Goal: Information Seeking & Learning: Find specific fact

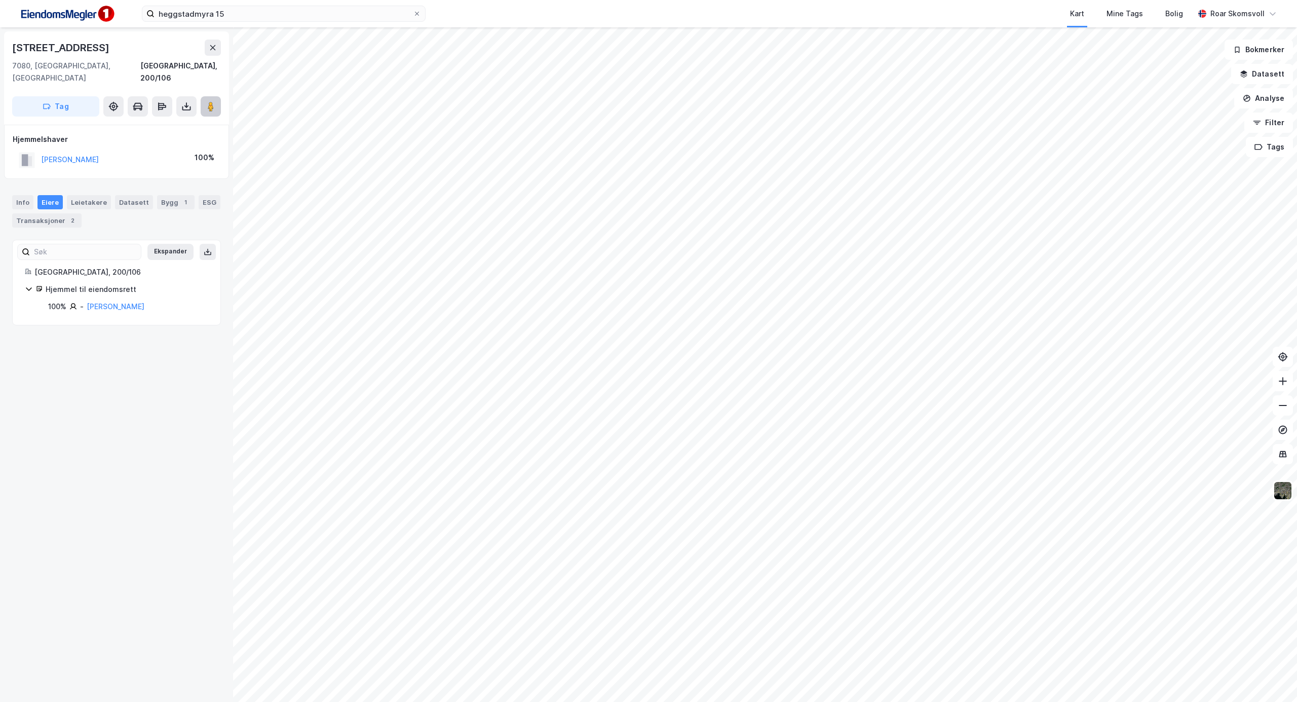
click at [213, 101] on image at bounding box center [211, 106] width 6 height 10
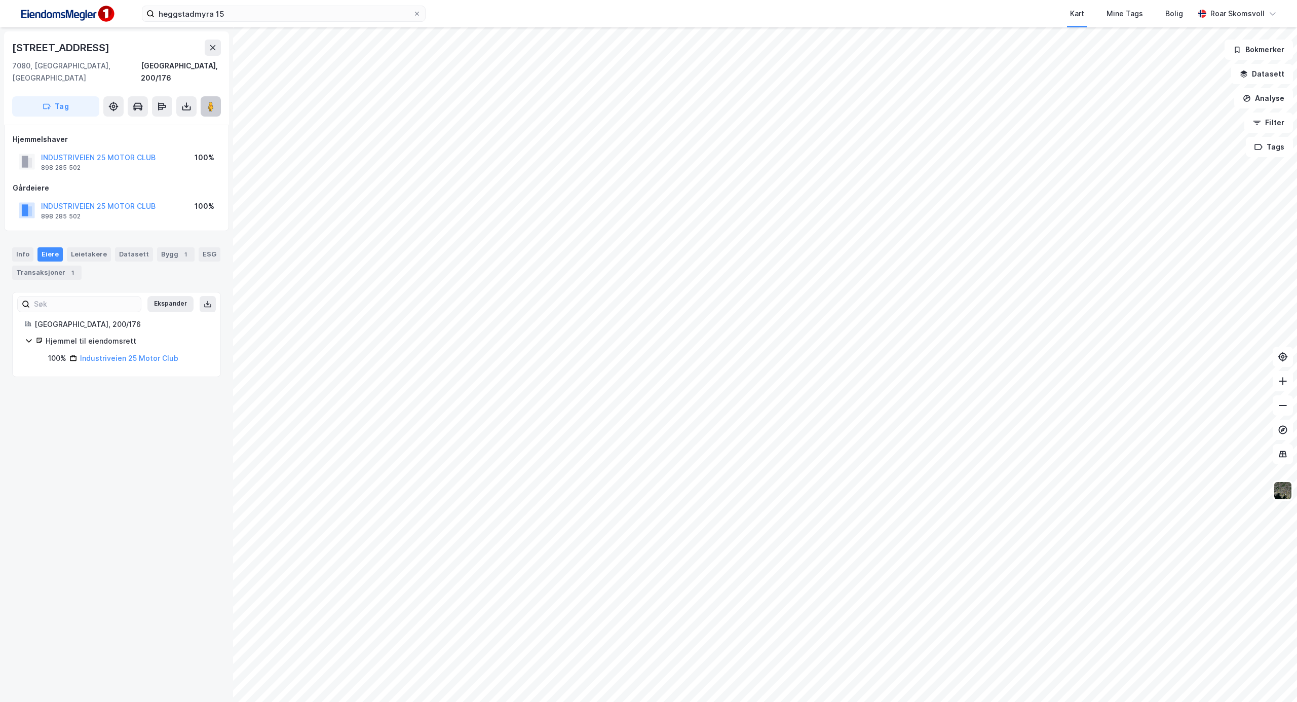
click at [215, 101] on icon at bounding box center [211, 106] width 10 height 10
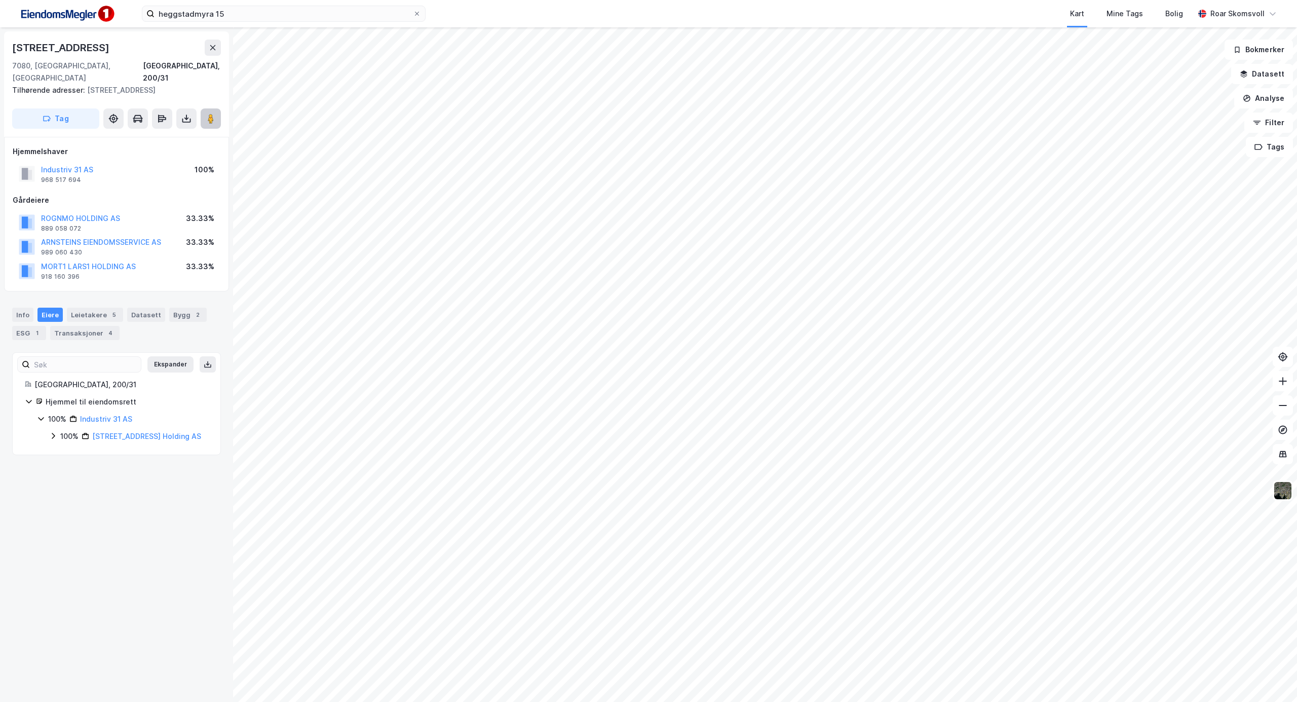
click at [209, 113] on image at bounding box center [211, 118] width 6 height 10
click at [0, 0] on button "ROGNMO HOLDING AS" at bounding box center [0, 0] width 0 height 0
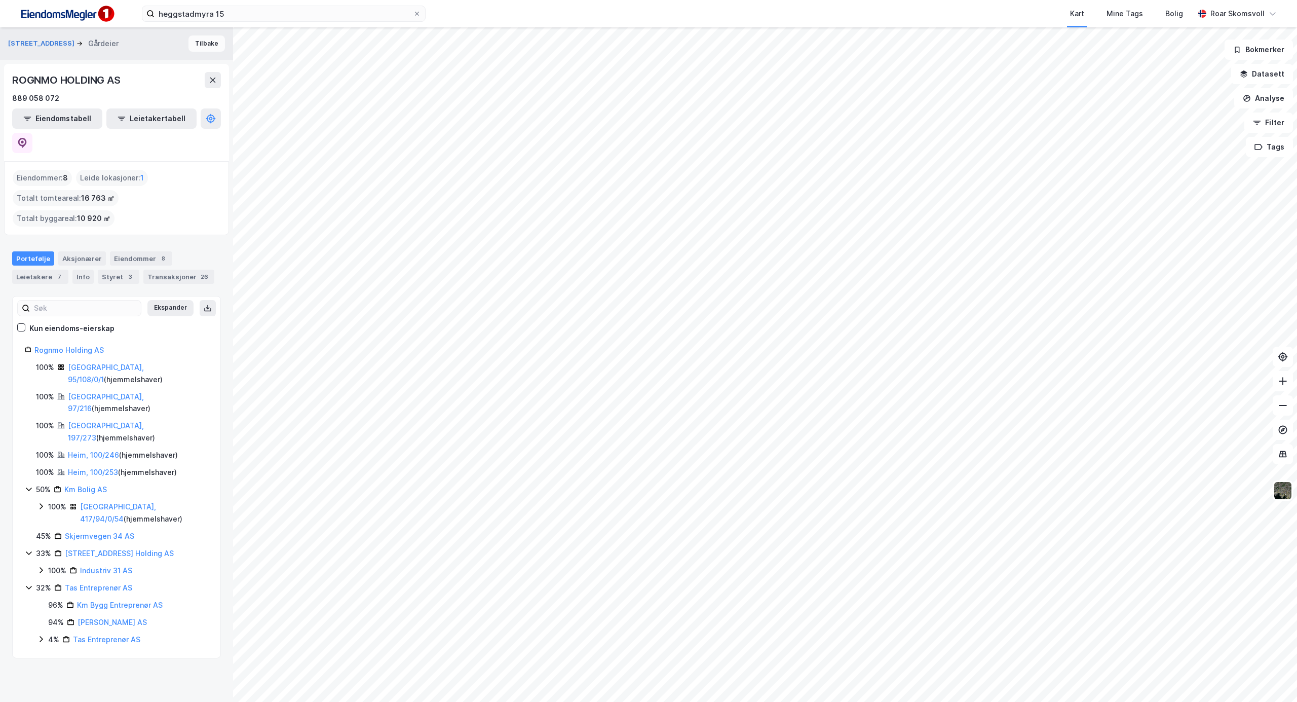
click at [197, 39] on button "Tilbake" at bounding box center [206, 43] width 36 height 16
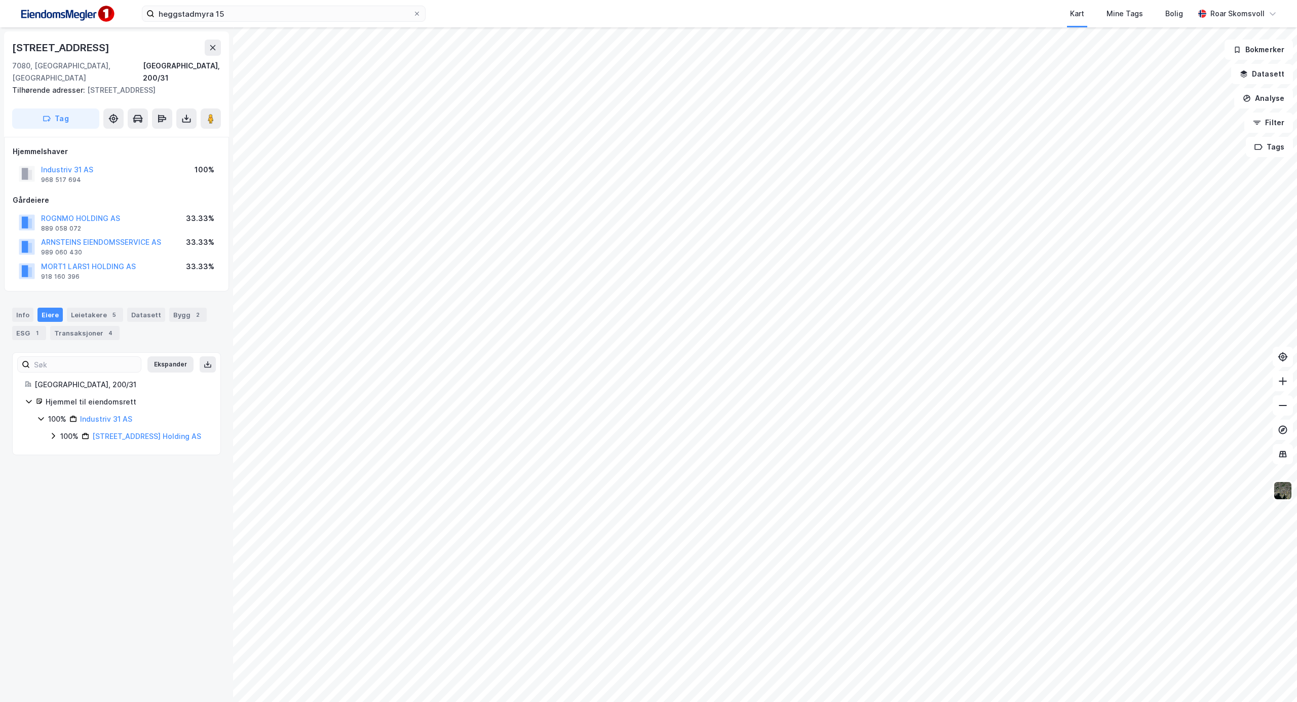
click at [53, 432] on icon at bounding box center [53, 436] width 8 height 8
click at [67, 495] on icon at bounding box center [65, 499] width 8 height 8
click at [65, 478] on icon at bounding box center [65, 482] width 8 height 8
click at [67, 449] on icon at bounding box center [65, 453] width 8 height 8
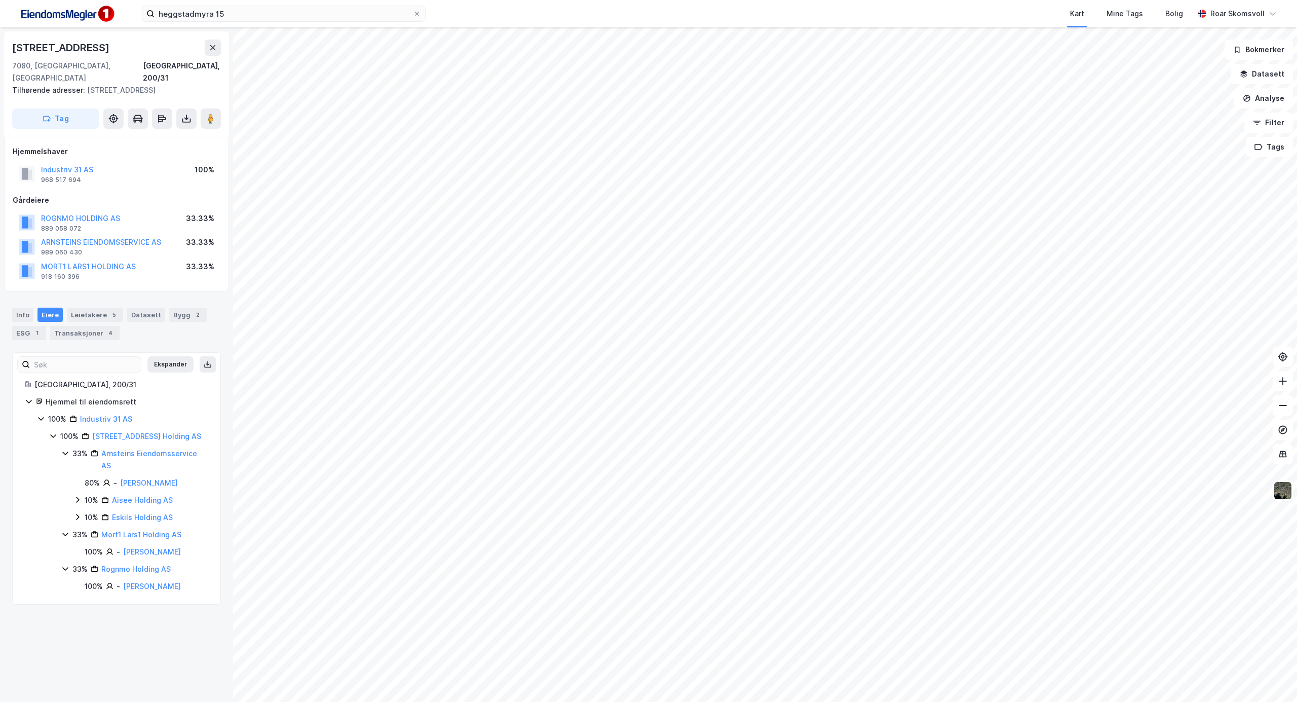
click at [77, 513] on icon at bounding box center [77, 517] width 8 height 8
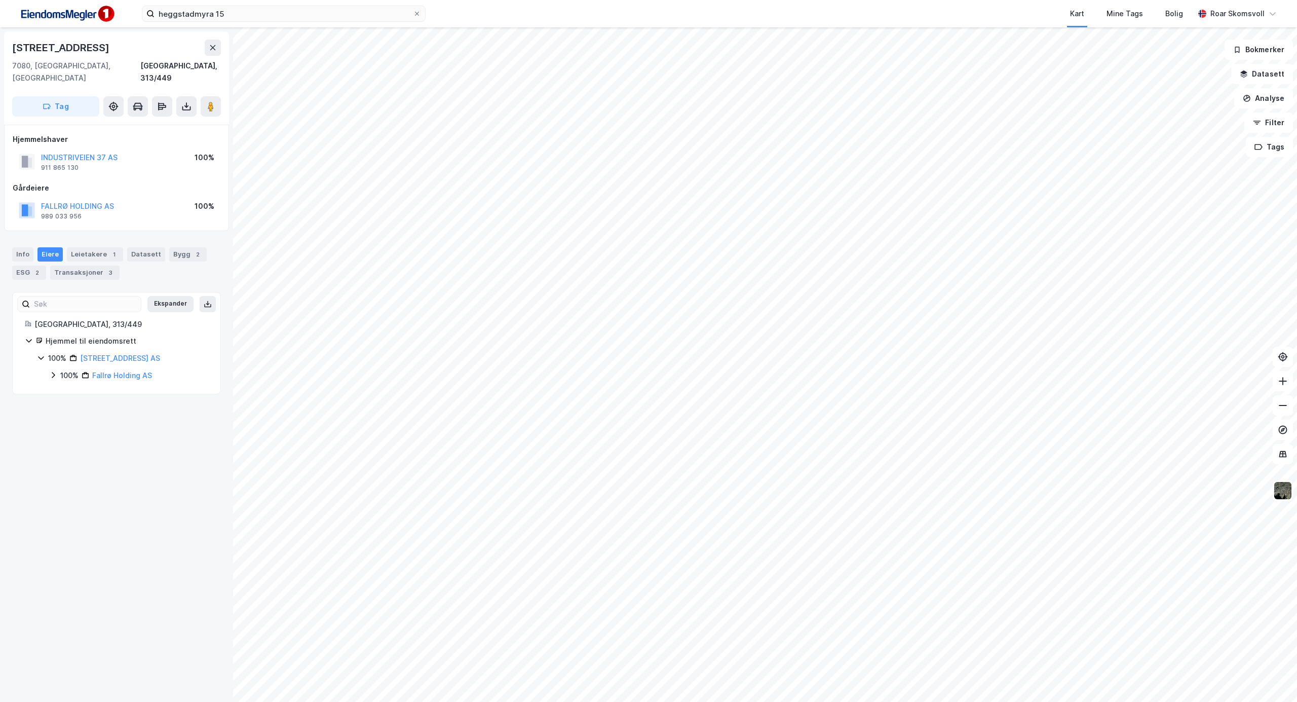
click at [53, 371] on icon at bounding box center [53, 375] width 8 height 8
drag, startPoint x: 189, startPoint y: 347, endPoint x: 75, endPoint y: 351, distance: 113.5
click at [75, 352] on div "100% Industriveien 25 Motor Club" at bounding box center [128, 358] width 160 height 12
copy link "Industriveien 25 Motor Club"
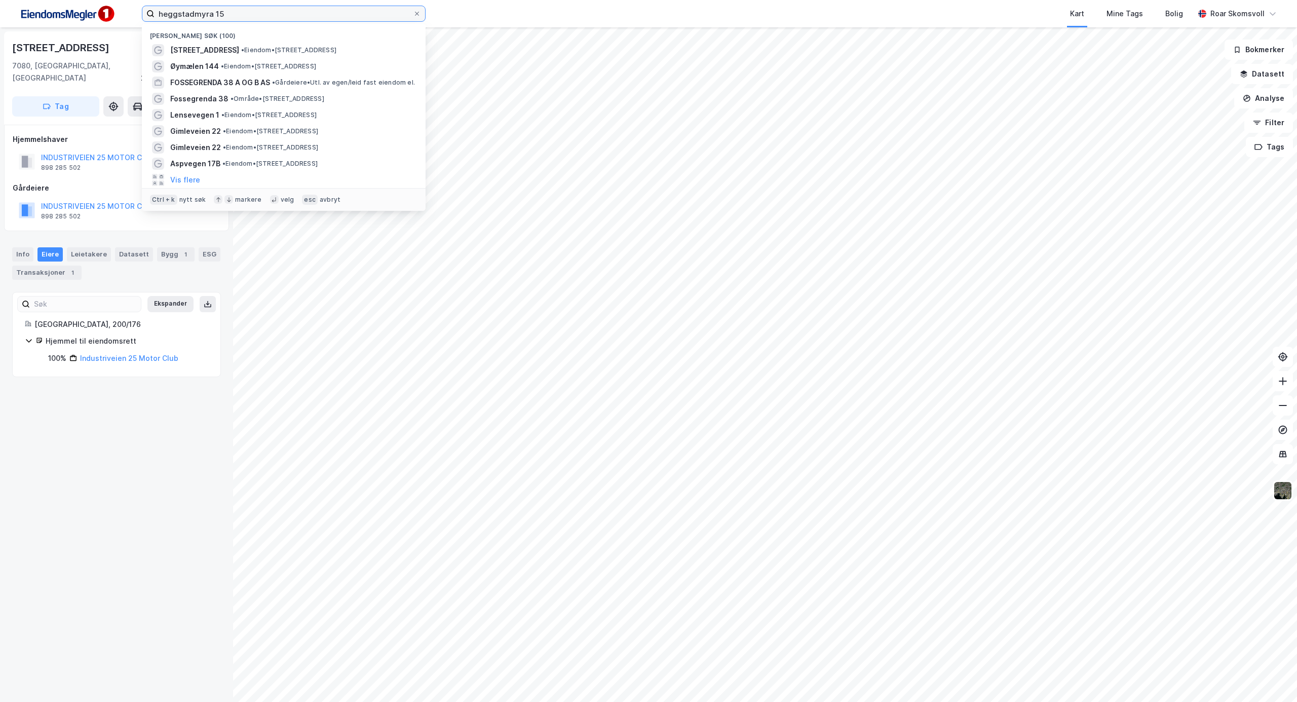
drag, startPoint x: 237, startPoint y: 17, endPoint x: 21, endPoint y: 12, distance: 215.8
click at [21, 12] on div "heggstadmyra 15 Nylige søk (100) Heggstadmyra 15 • Eiendom • [STREET_ADDRESS] •…" at bounding box center [648, 13] width 1297 height 27
paste input "Haldo [STREET_ADDRESS] Oppdal"
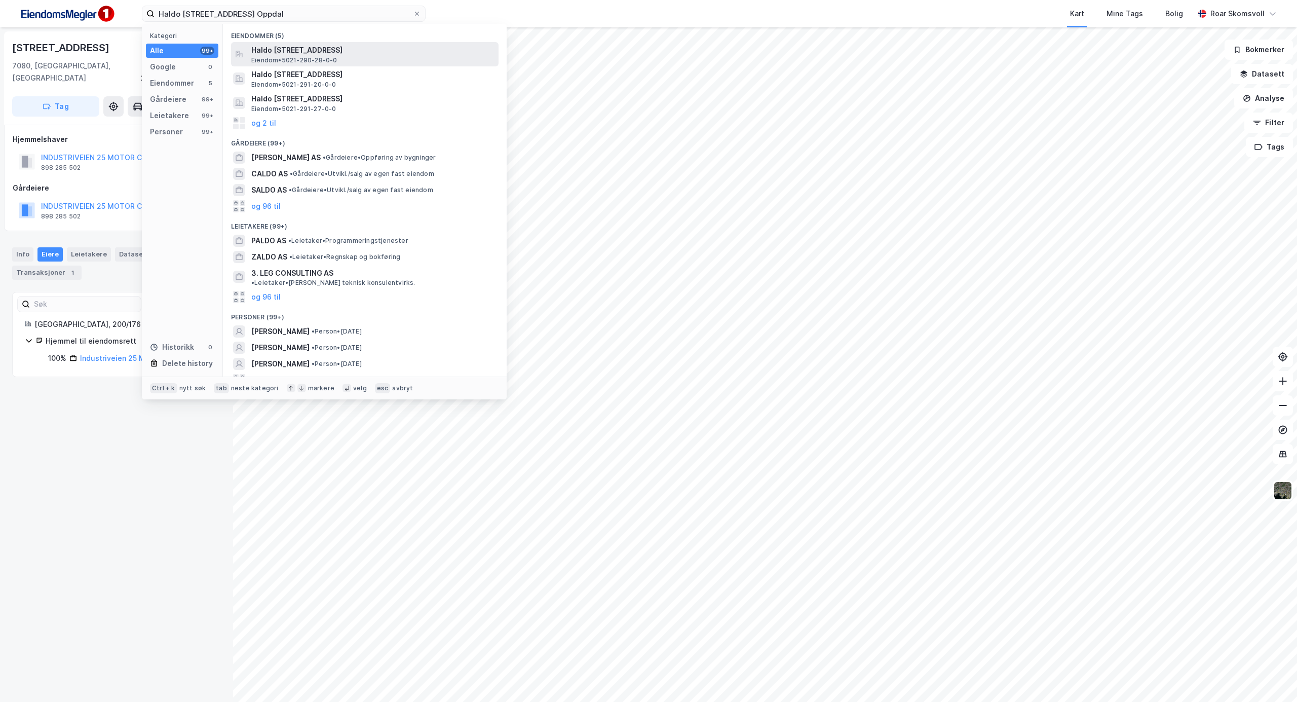
click at [329, 48] on span "Haldo [STREET_ADDRESS]" at bounding box center [372, 50] width 243 height 12
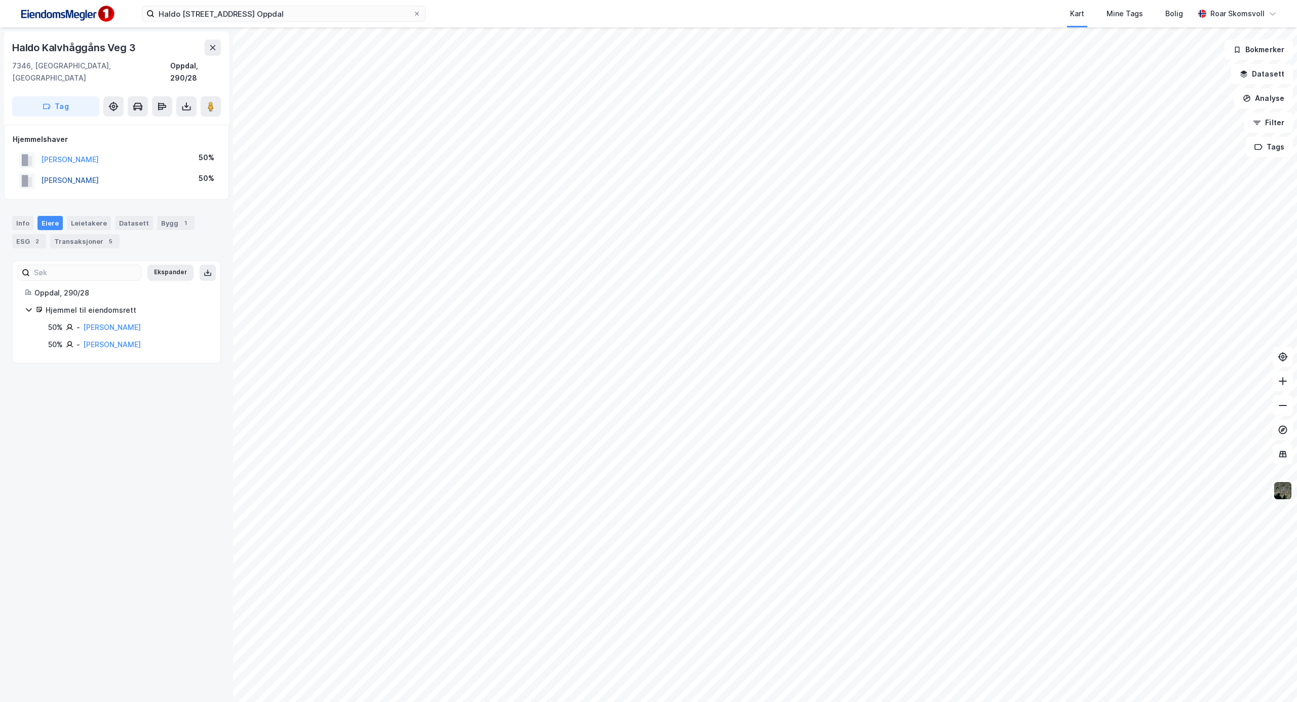
click at [0, 0] on button "[PERSON_NAME]" at bounding box center [0, 0] width 0 height 0
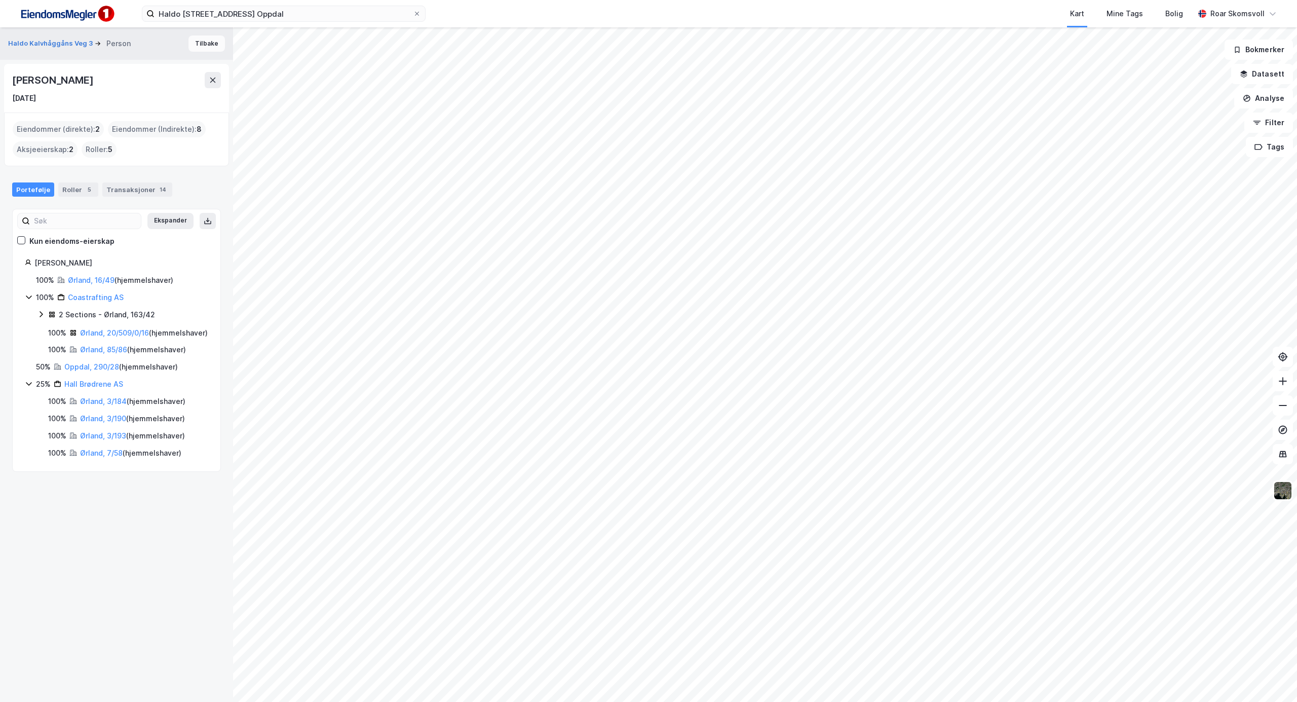
click at [195, 42] on button "Tilbake" at bounding box center [206, 43] width 36 height 16
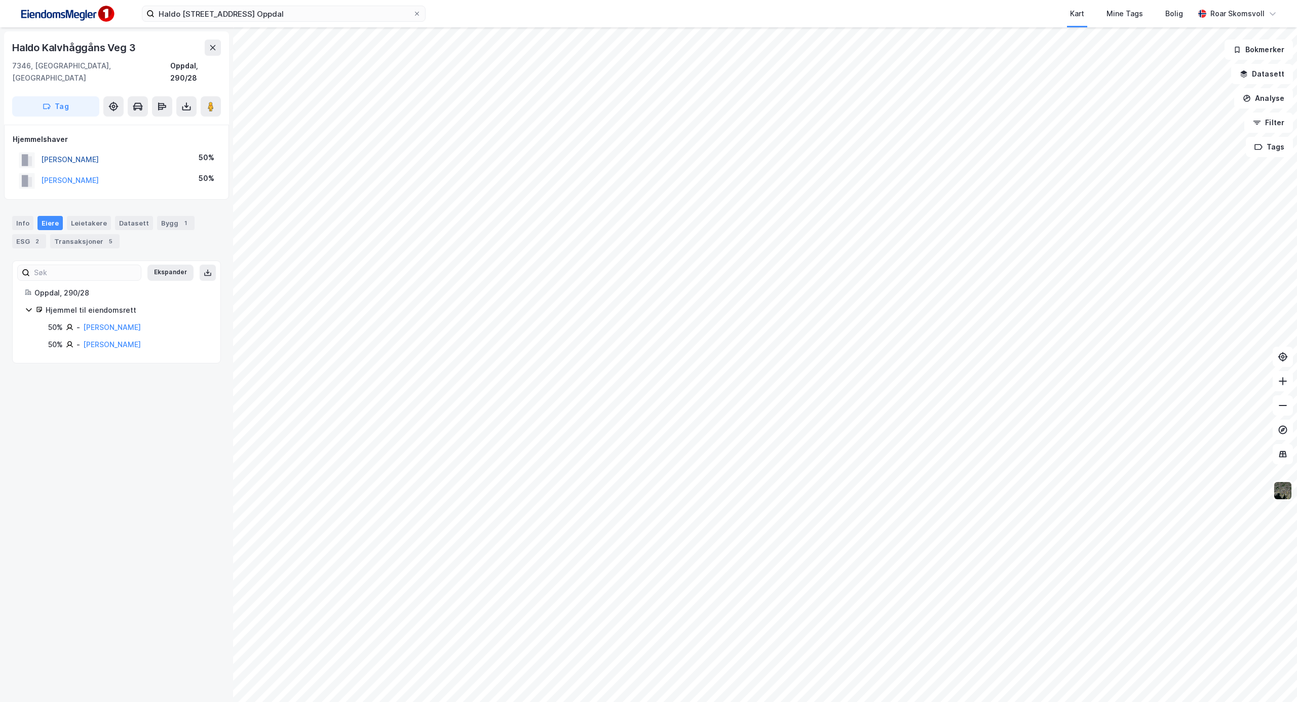
click at [0, 0] on button "[PERSON_NAME]" at bounding box center [0, 0] width 0 height 0
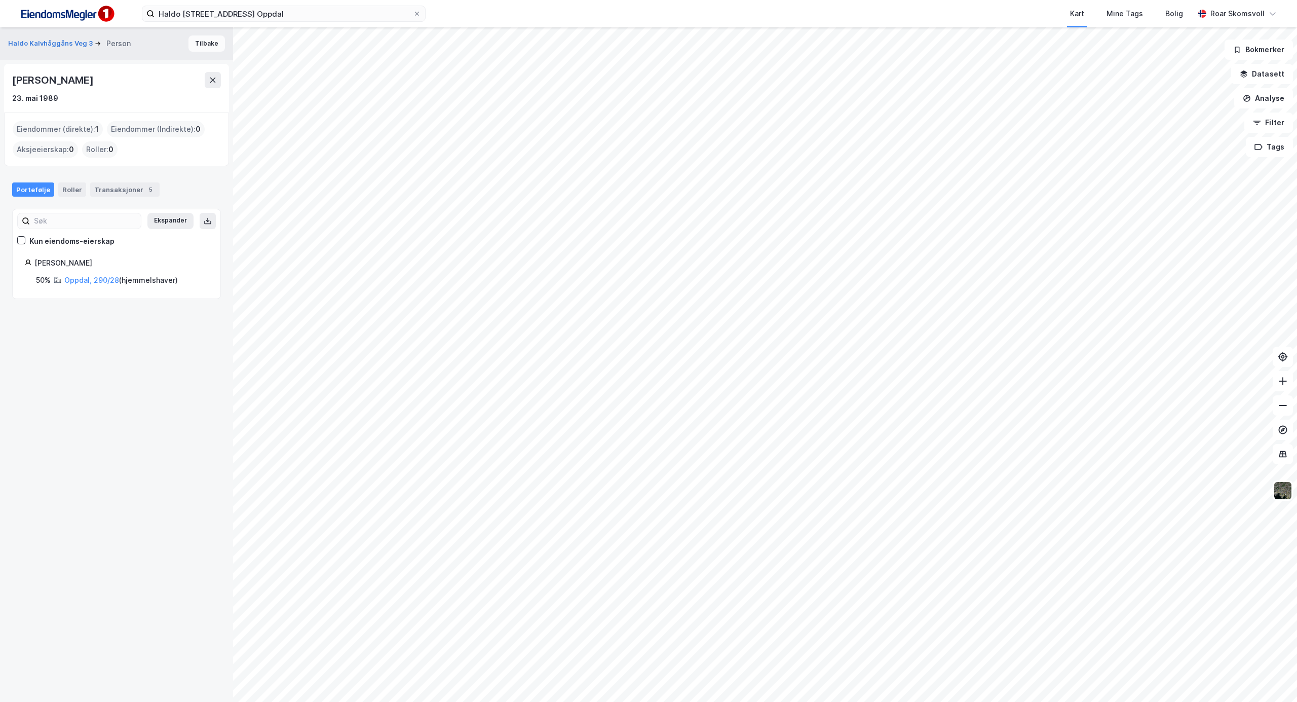
click at [199, 47] on button "Tilbake" at bounding box center [206, 43] width 36 height 16
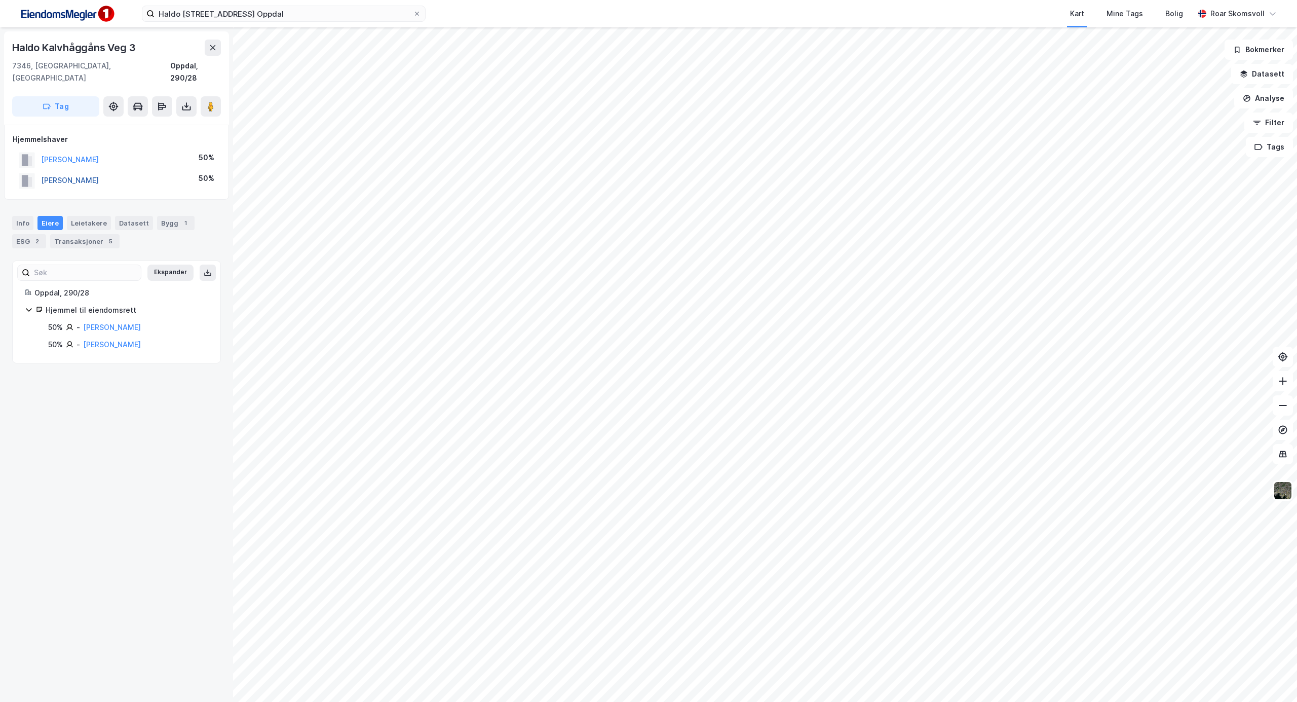
click at [0, 0] on button "[PERSON_NAME]" at bounding box center [0, 0] width 0 height 0
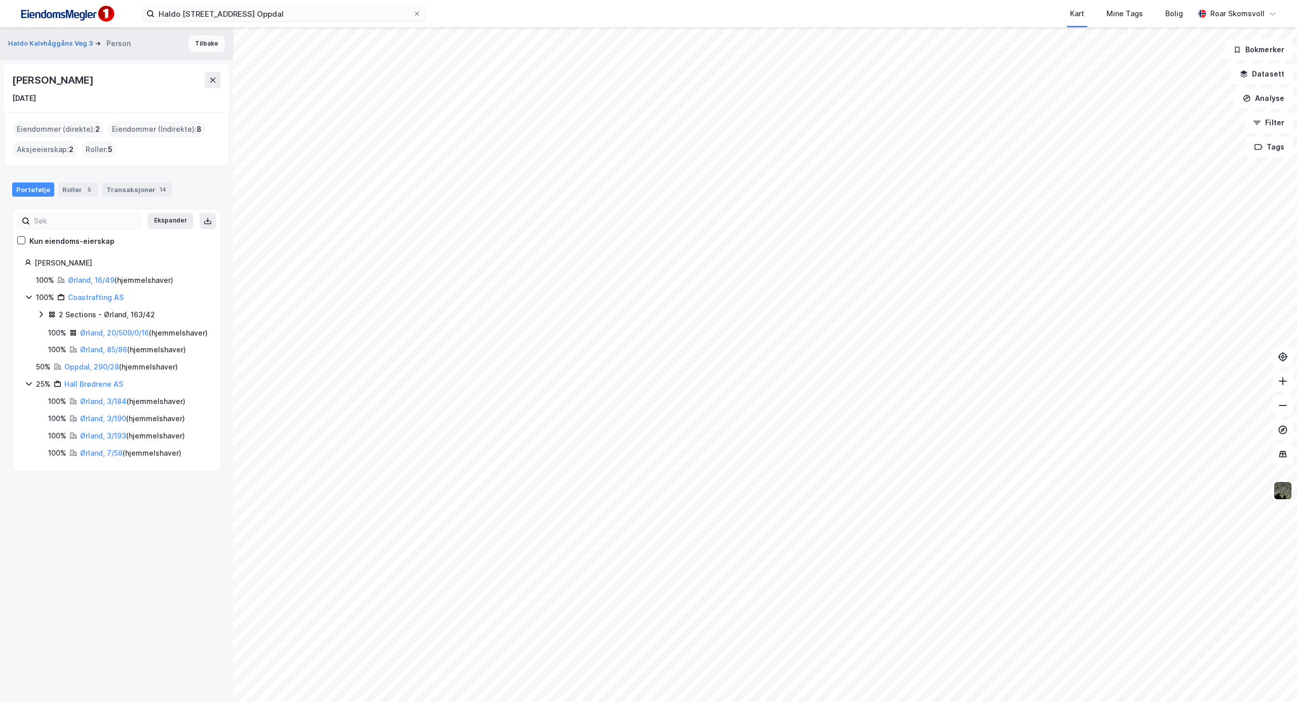
click at [199, 47] on button "Tilbake" at bounding box center [206, 43] width 36 height 16
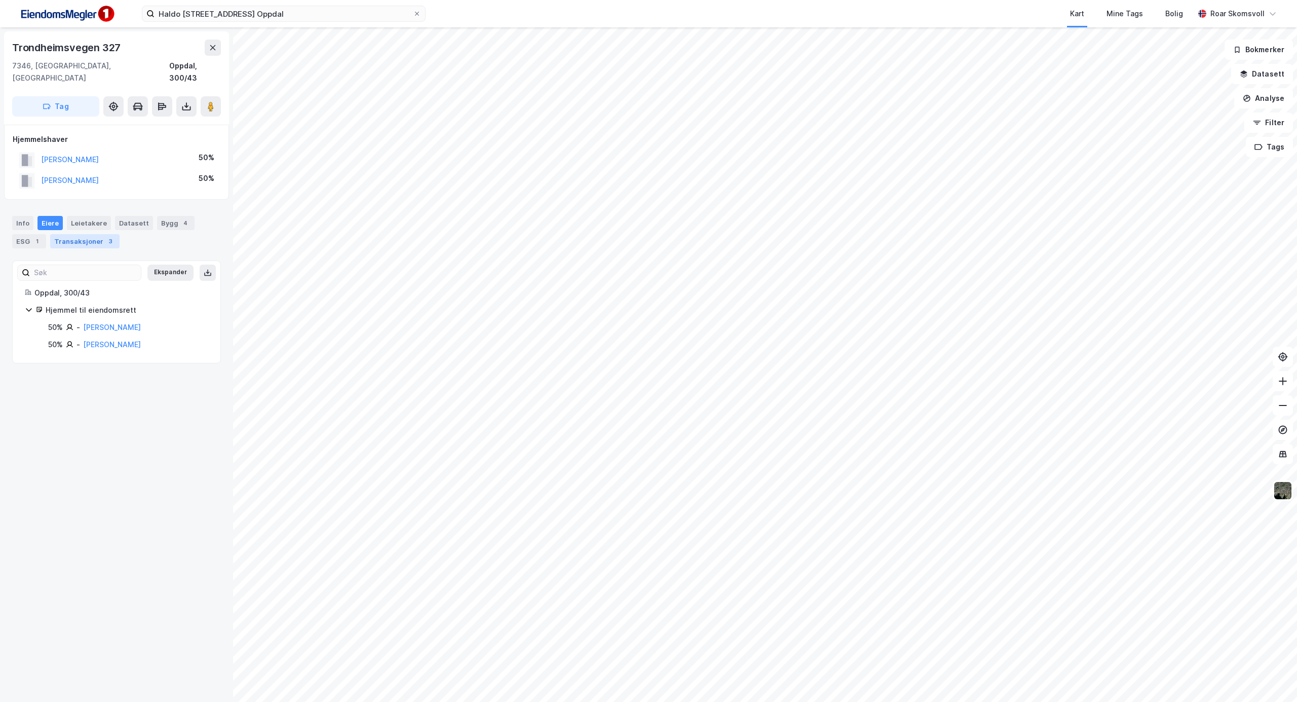
click at [86, 234] on div "Transaksjoner 3" at bounding box center [84, 241] width 69 height 14
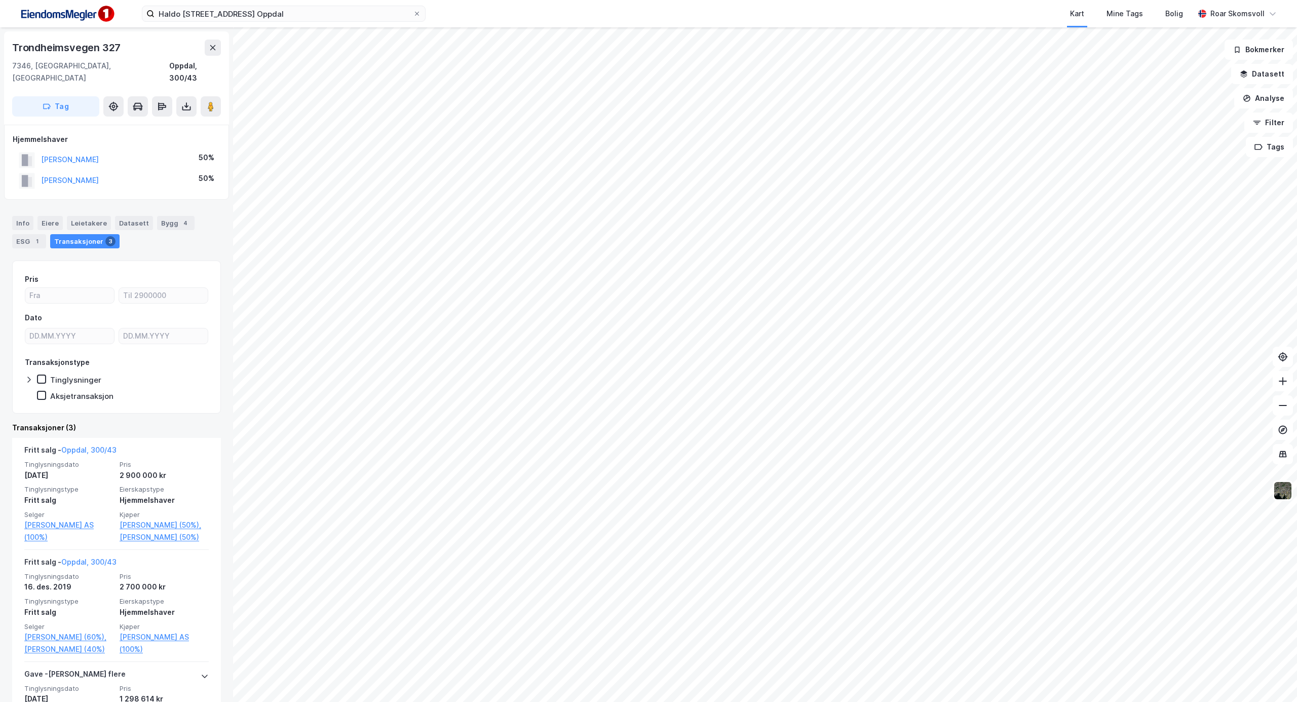
scroll to position [120, 0]
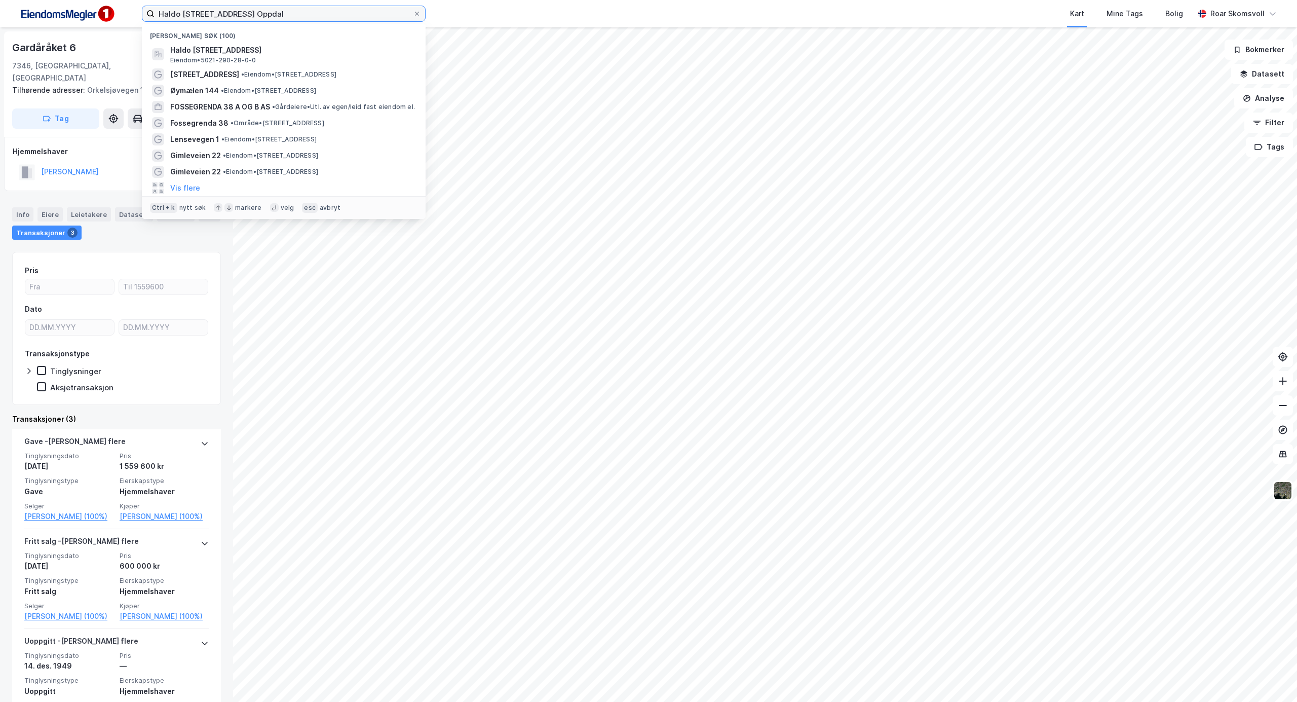
drag, startPoint x: 342, startPoint y: 13, endPoint x: 27, endPoint y: 9, distance: 315.1
click at [33, 13] on div "Haldo [STREET_ADDRESS] Oppdal Nylige søk (100) [STREET_ADDRESS] Eiendom • 5021-…" at bounding box center [648, 13] width 1297 height 27
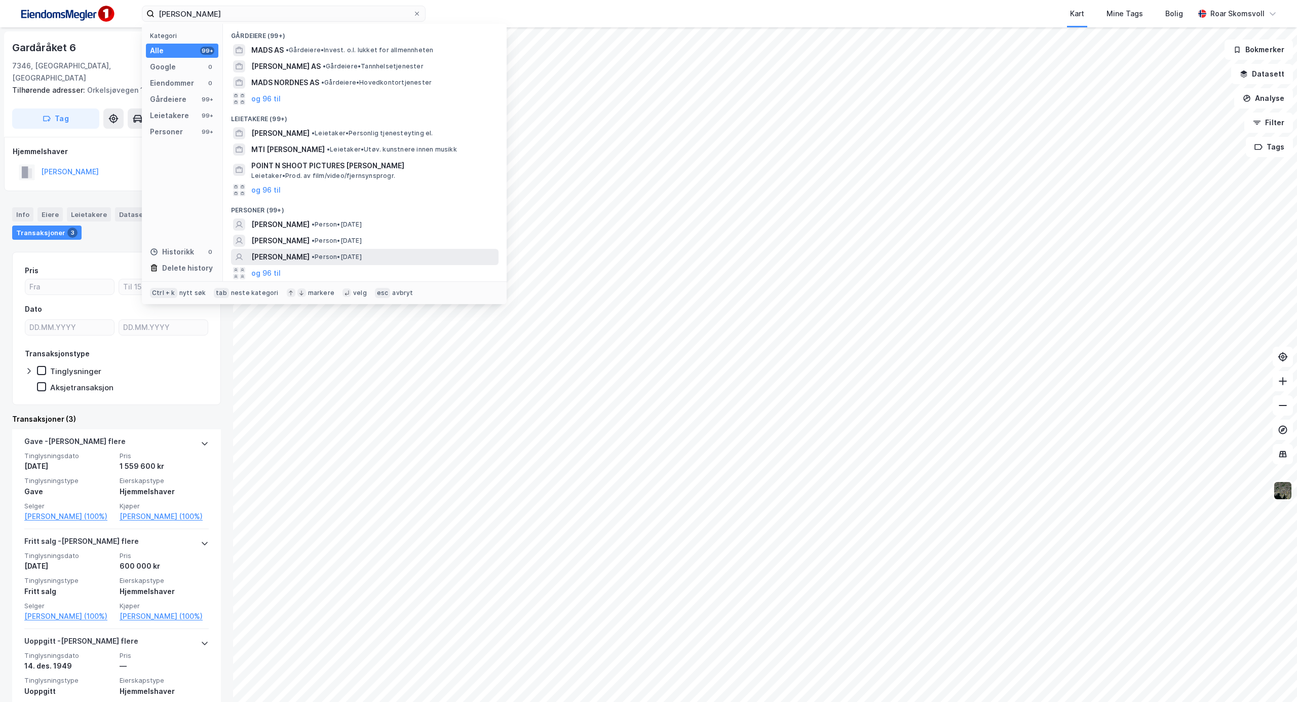
click at [268, 252] on span "[PERSON_NAME]" at bounding box center [280, 257] width 58 height 12
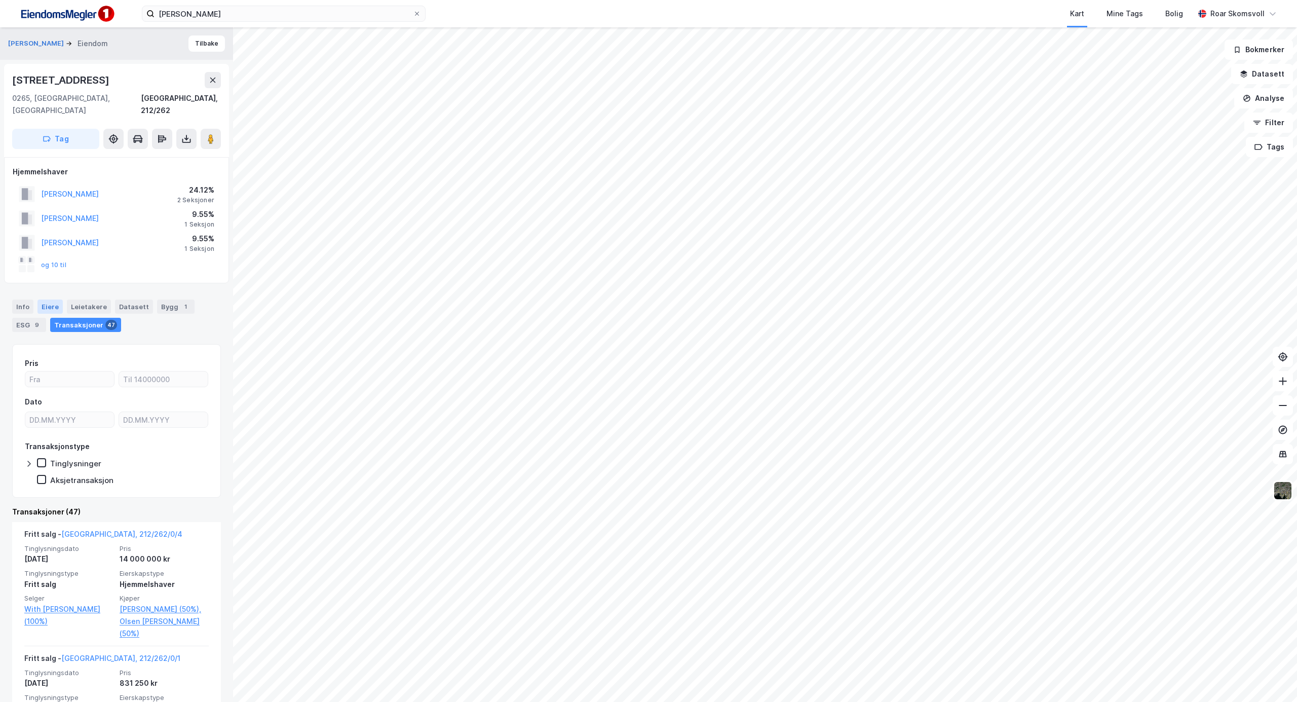
click at [51, 299] on div "Eiere" at bounding box center [49, 306] width 25 height 14
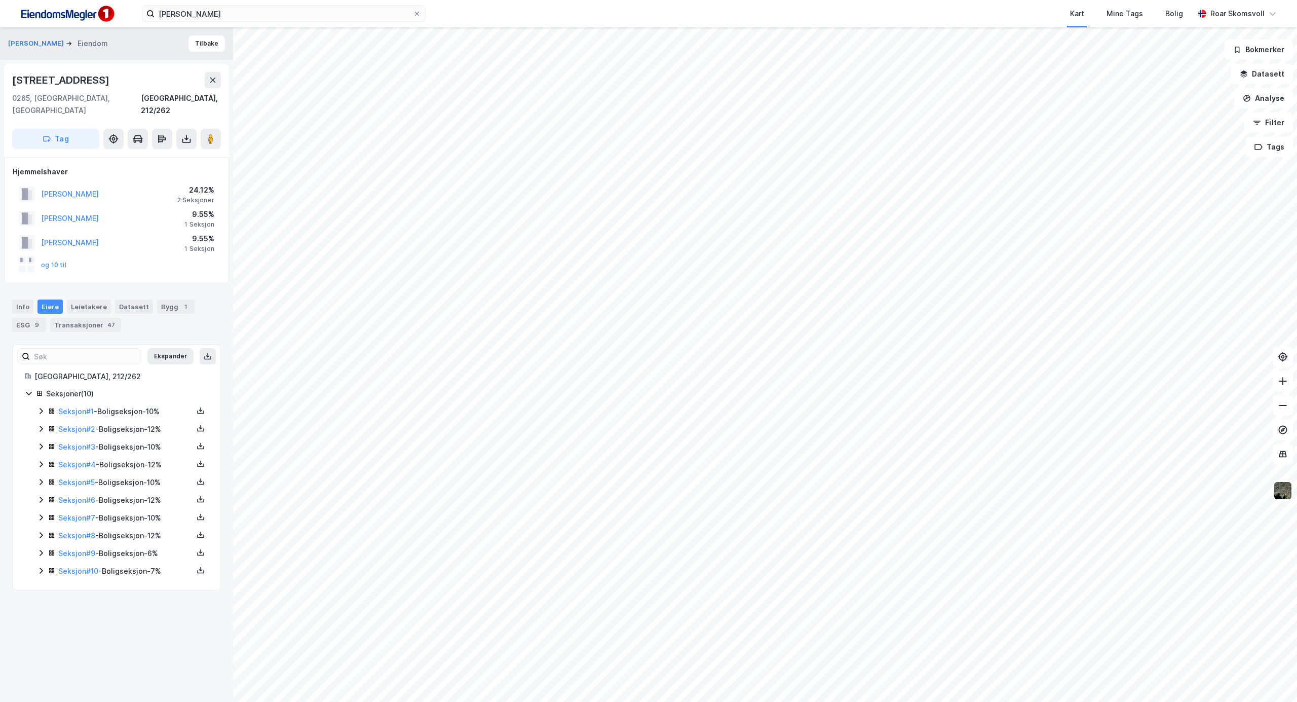
click at [37, 407] on icon at bounding box center [41, 411] width 8 height 8
click at [38, 601] on icon at bounding box center [41, 605] width 8 height 8
click at [40, 583] on icon at bounding box center [41, 587] width 8 height 8
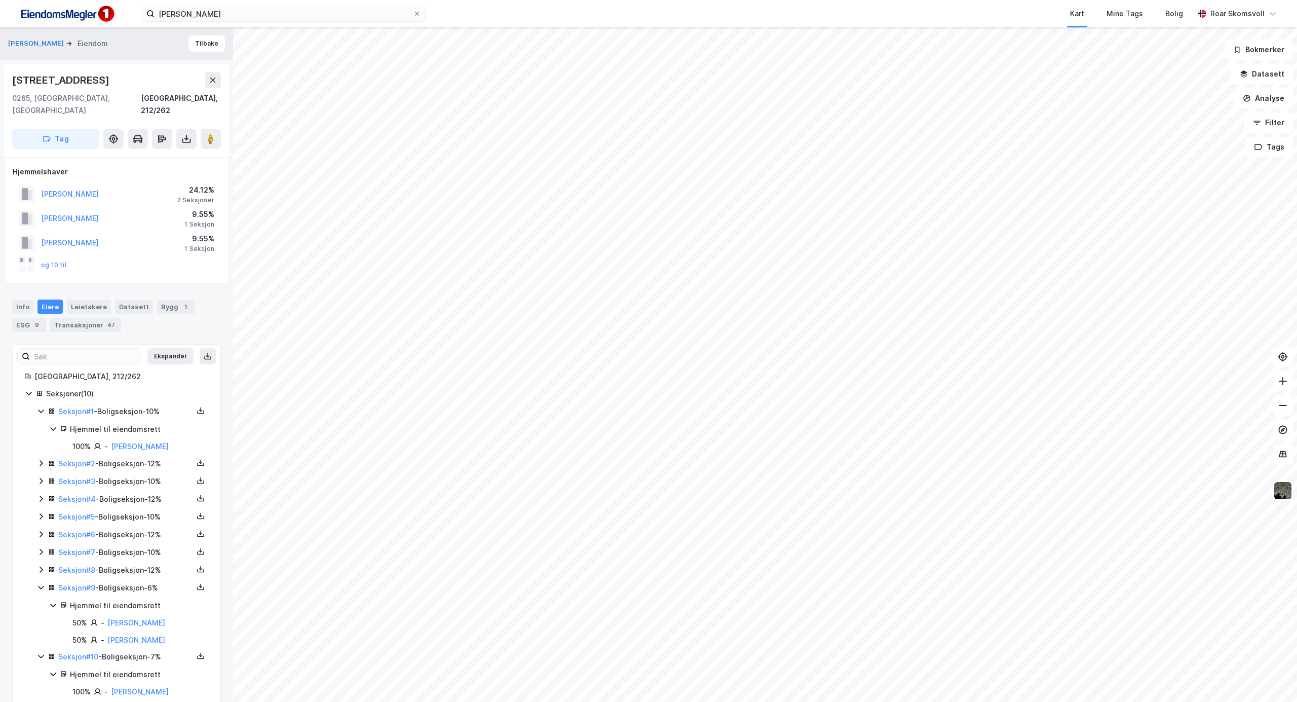
scroll to position [17, 0]
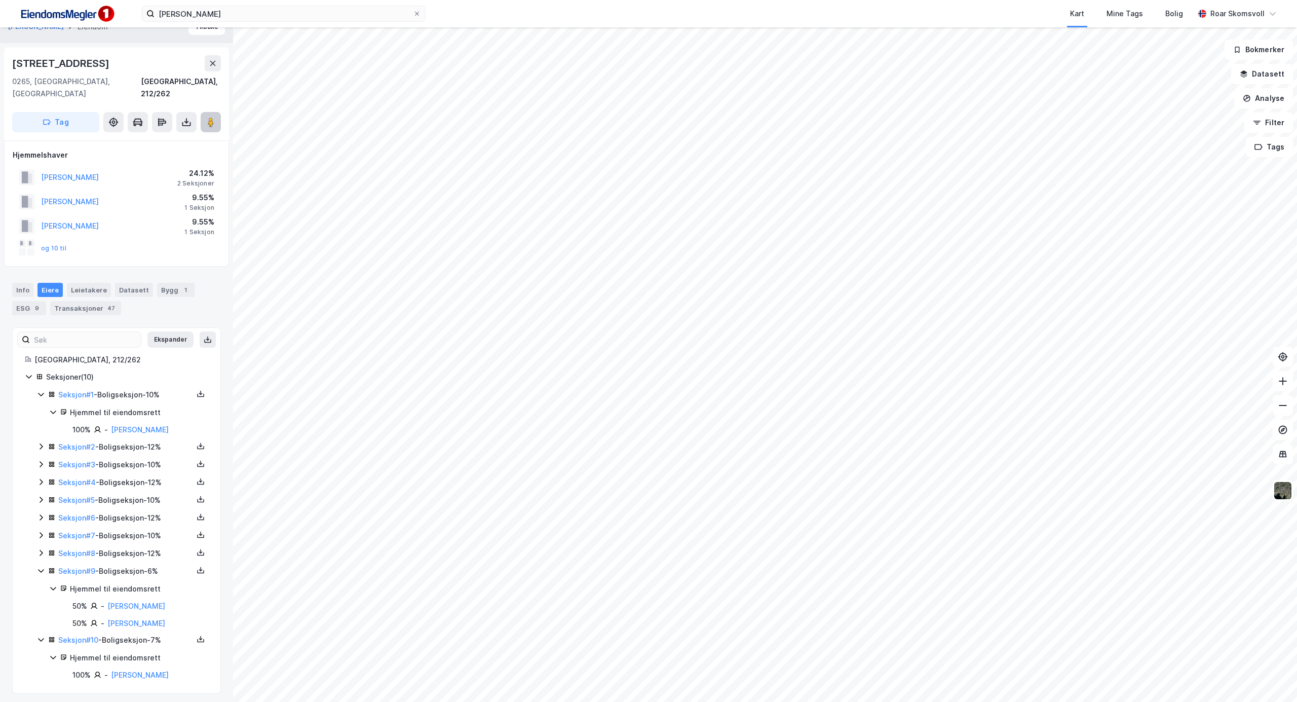
click at [207, 117] on icon at bounding box center [211, 122] width 10 height 10
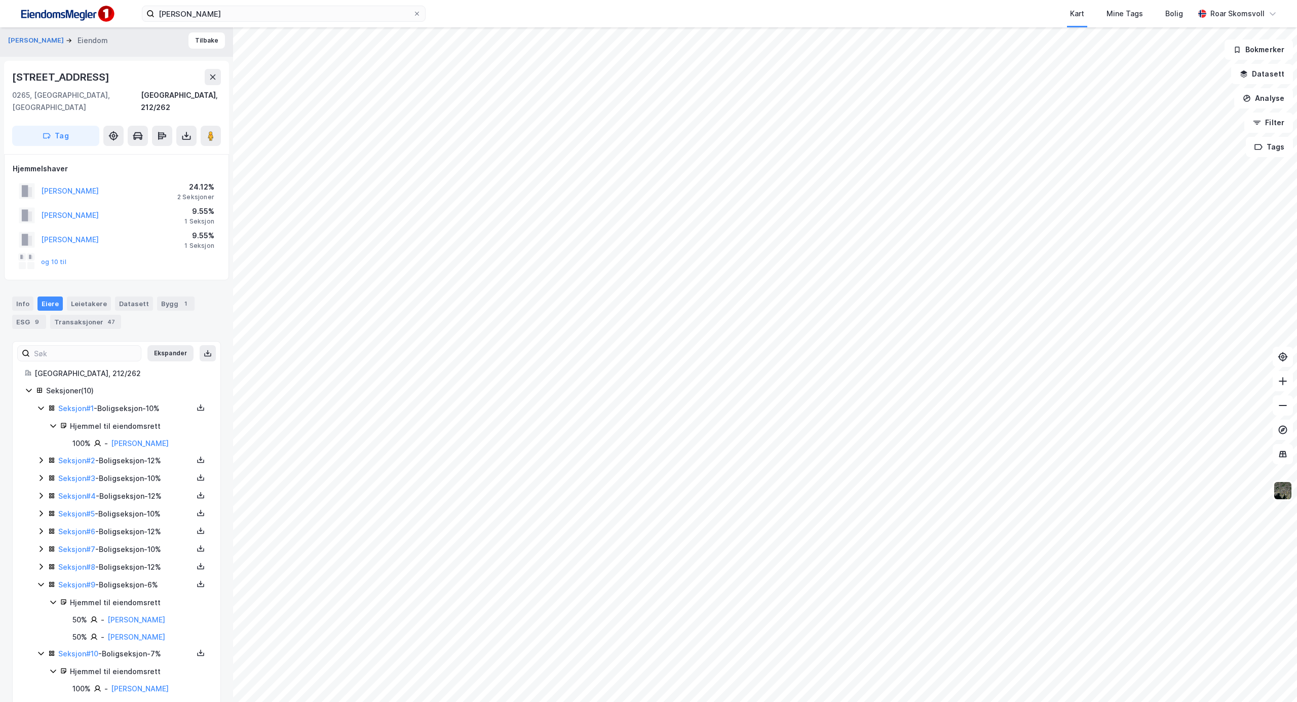
scroll to position [0, 0]
click at [188, 45] on button "Tilbake" at bounding box center [206, 43] width 36 height 16
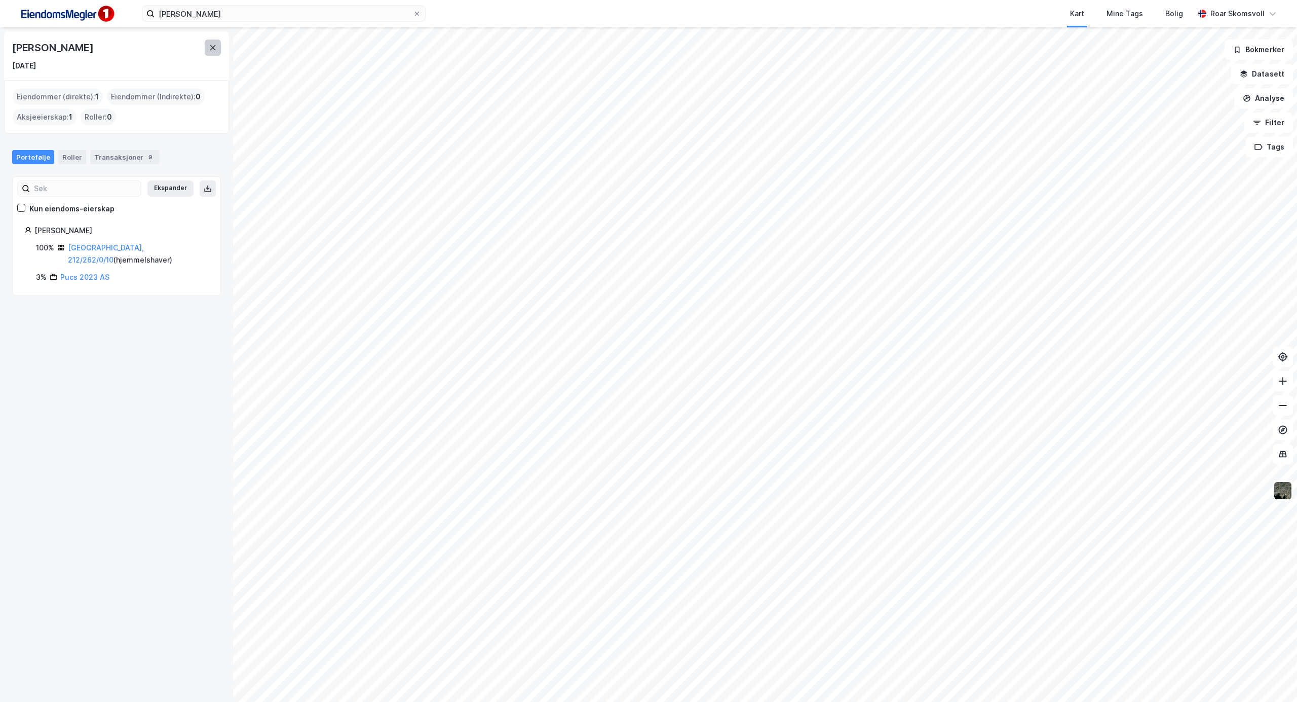
click at [212, 51] on icon at bounding box center [213, 48] width 8 height 8
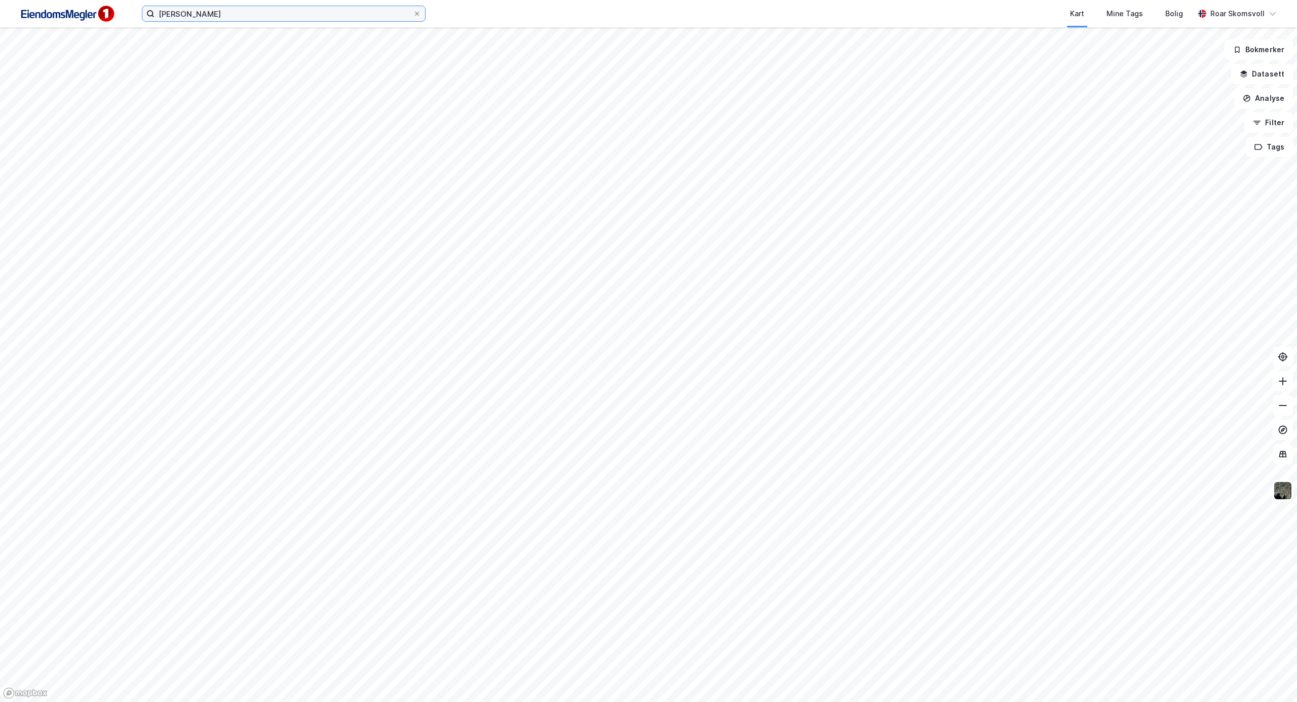
click at [247, 14] on input "[PERSON_NAME]" at bounding box center [283, 13] width 258 height 15
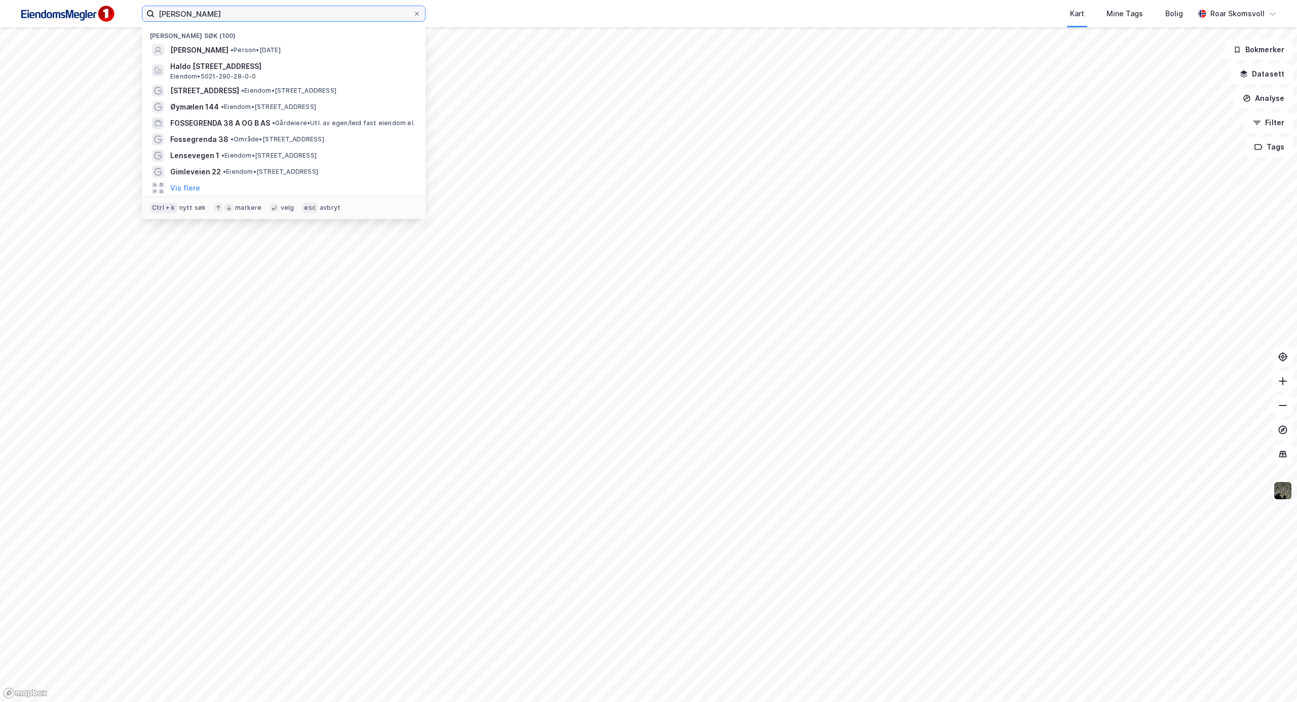
click at [238, 17] on input "[PERSON_NAME]" at bounding box center [283, 13] width 258 height 15
drag, startPoint x: 238, startPoint y: 15, endPoint x: 89, endPoint y: 1, distance: 149.1
click at [95, 3] on div "[PERSON_NAME] Nylige søk (100) [PERSON_NAME] • Person • [DATE] Haldo [STREET_AD…" at bounding box center [648, 13] width 1297 height 27
paste input "[STREET_ADDRESS],"
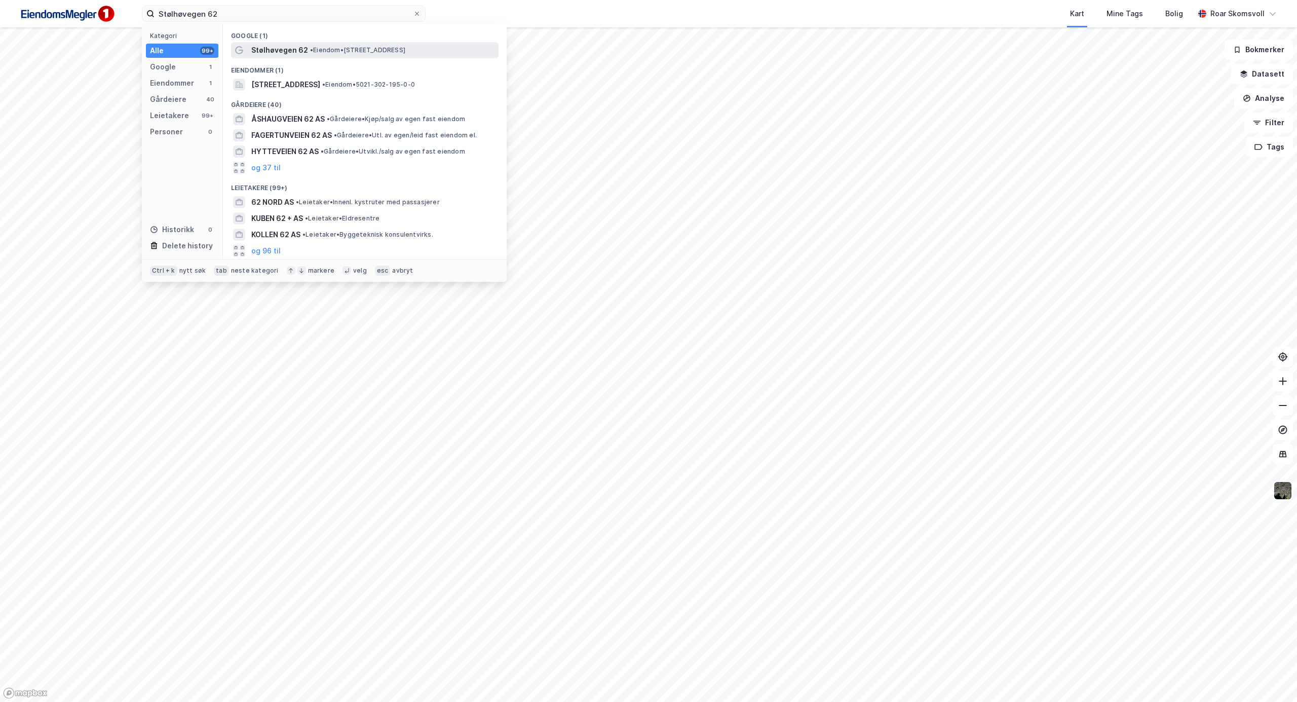
click at [276, 47] on span "Stølhøvegen 62" at bounding box center [279, 50] width 57 height 12
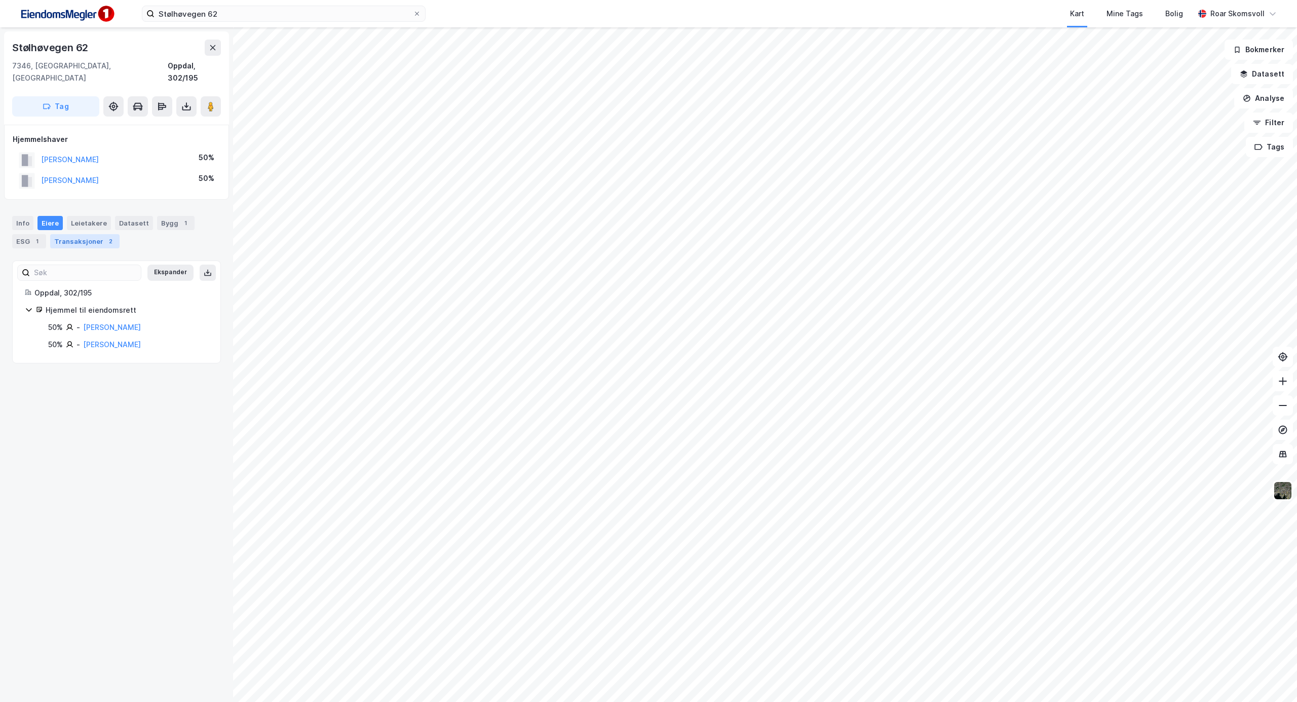
click at [84, 234] on div "Transaksjoner 2" at bounding box center [84, 241] width 69 height 14
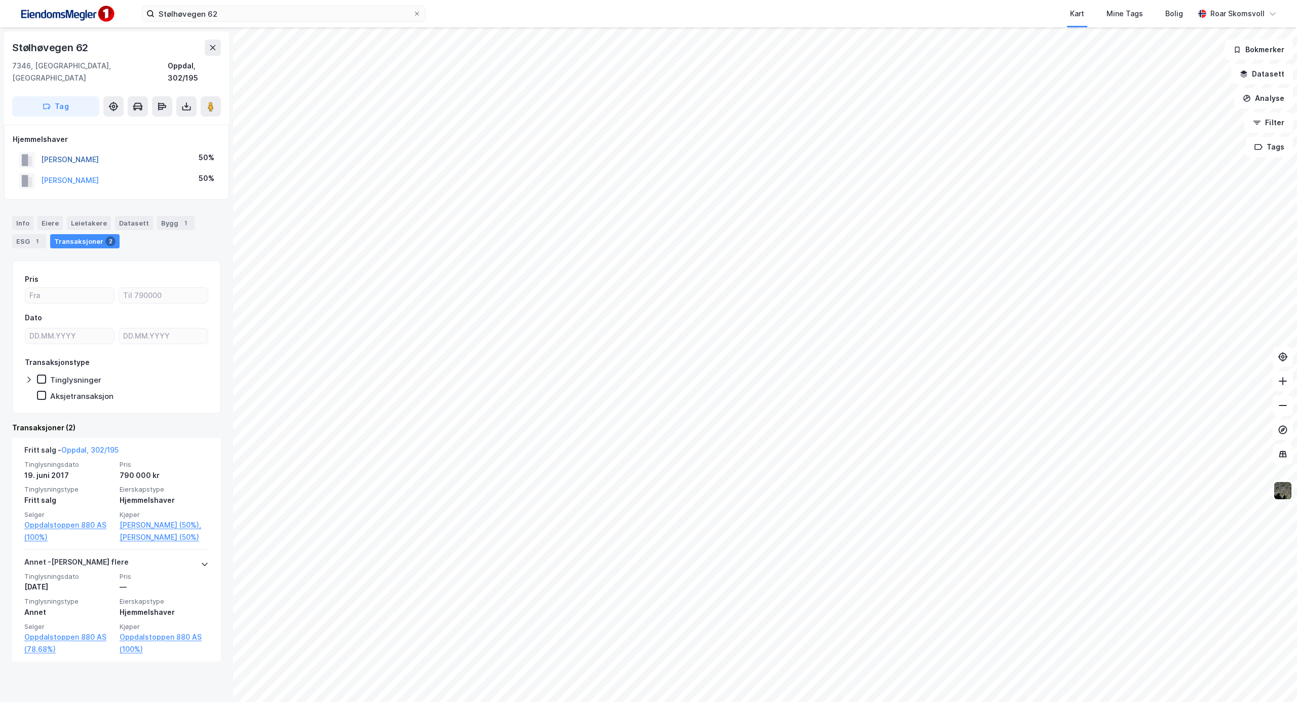
click at [0, 0] on button "[PERSON_NAME]" at bounding box center [0, 0] width 0 height 0
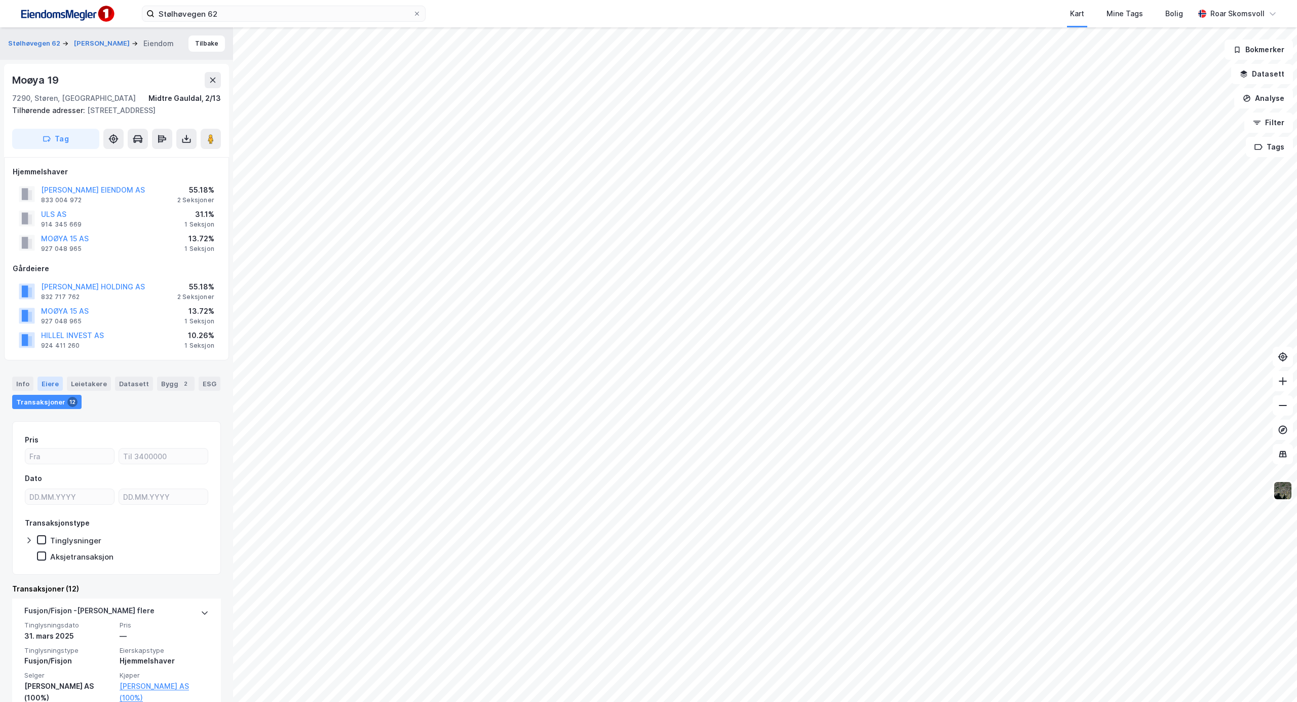
click at [51, 384] on div "Eiere" at bounding box center [49, 383] width 25 height 14
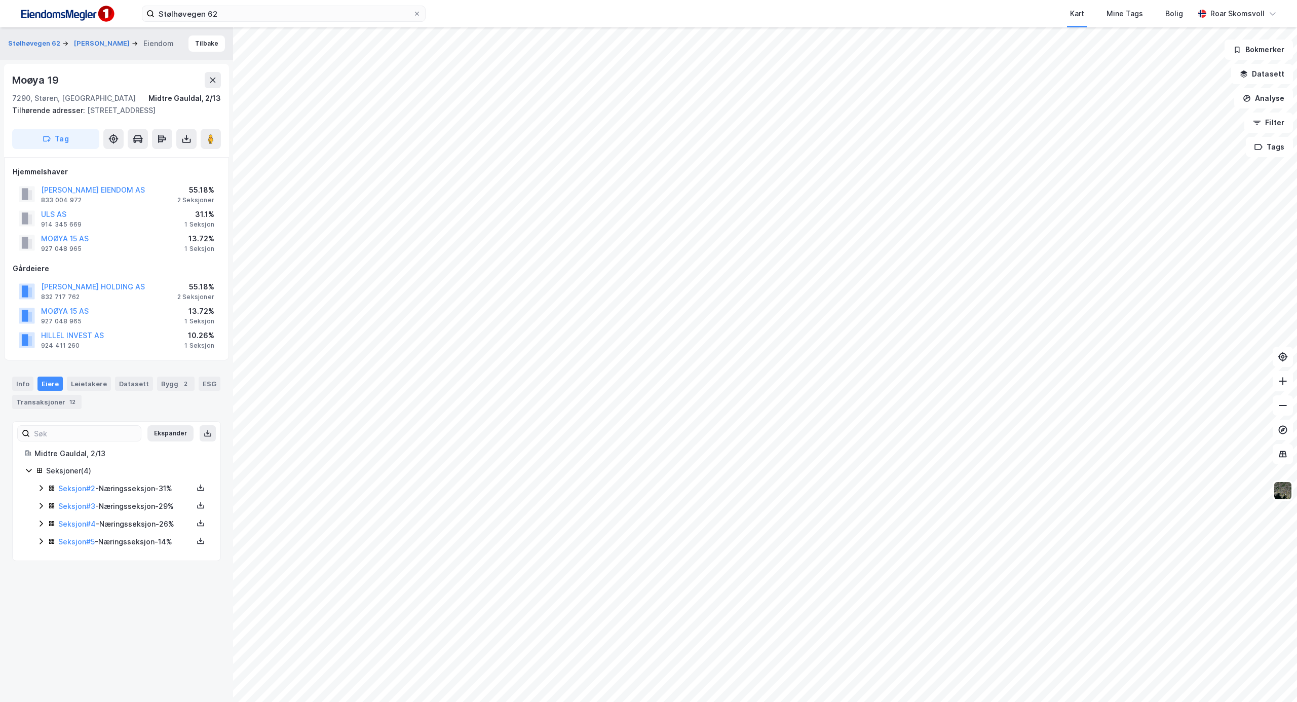
click at [45, 490] on div "Seksjon # 2 - Næringsseksjon - 31%" at bounding box center [122, 488] width 171 height 13
click at [41, 558] on icon at bounding box center [41, 557] width 8 height 8
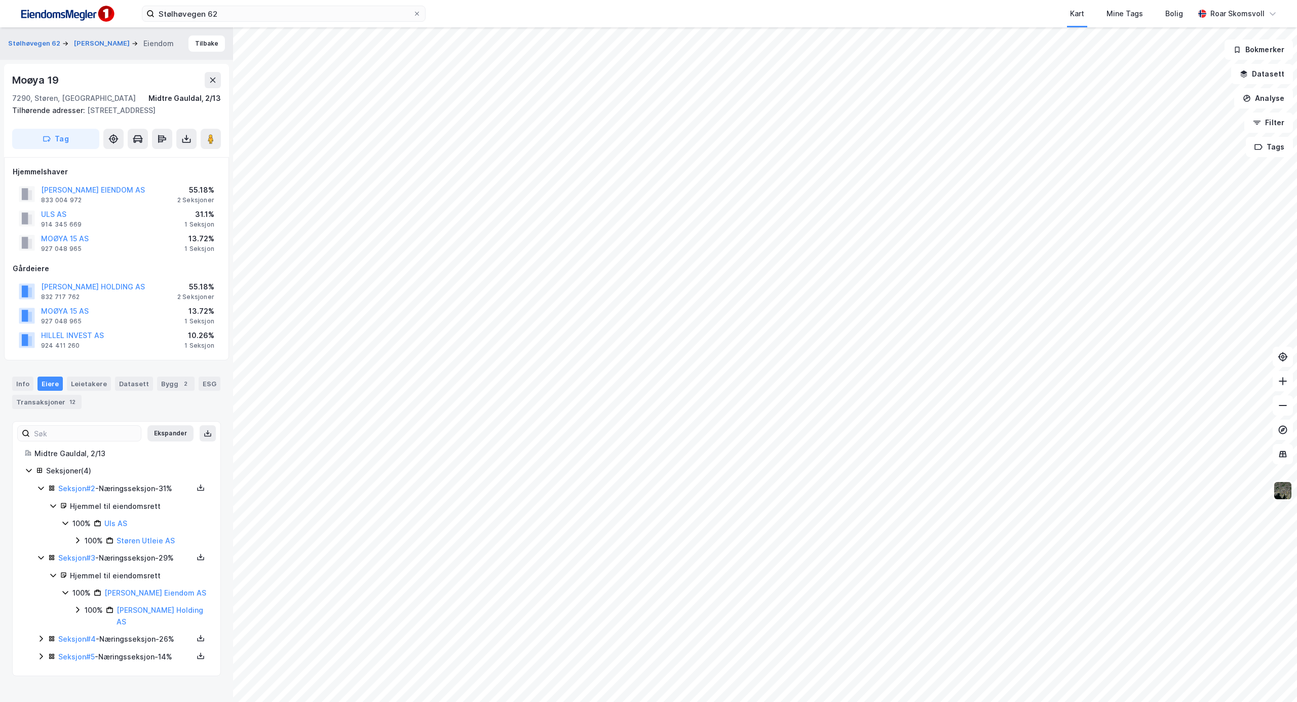
click at [39, 634] on icon at bounding box center [41, 638] width 8 height 8
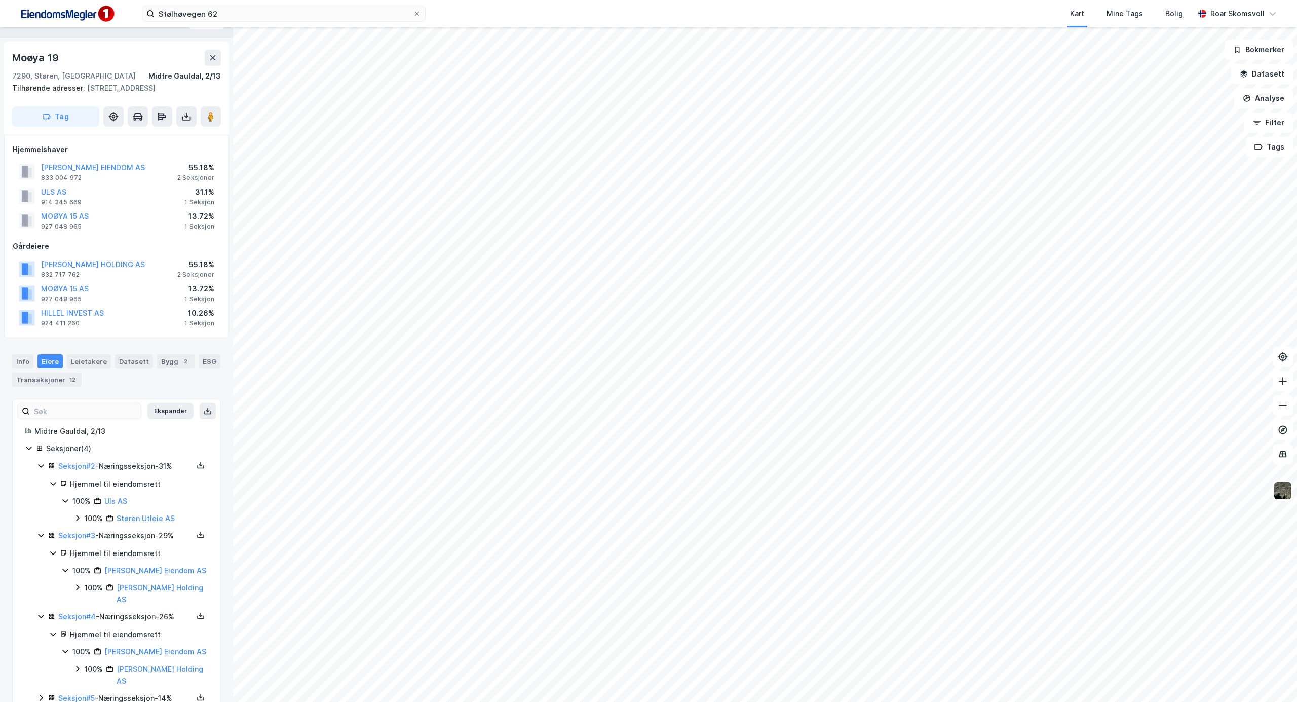
scroll to position [30, 0]
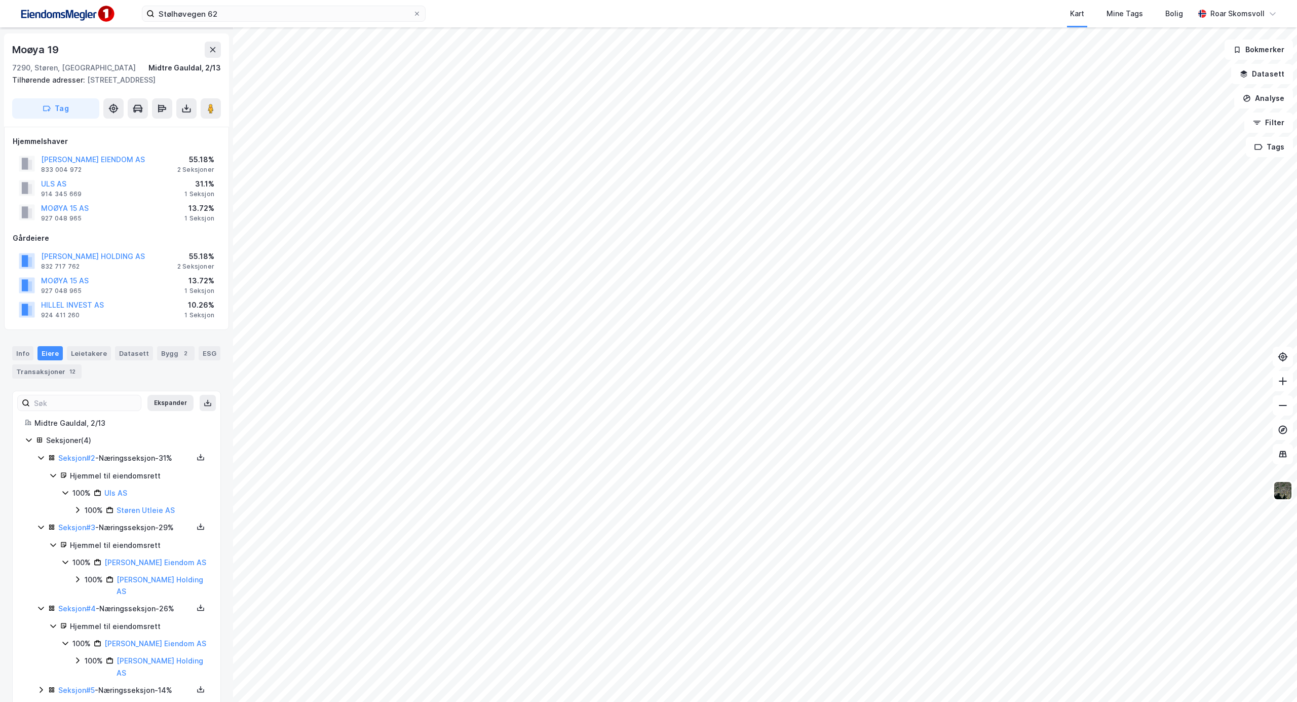
click at [36, 669] on div "Seksjoner ( 4 ) Seksjon # 2 - Næringsseksjon - 31% Hjemmel til eiendomsrett 100…" at bounding box center [116, 565] width 183 height 262
click at [40, 685] on icon at bounding box center [41, 689] width 8 height 8
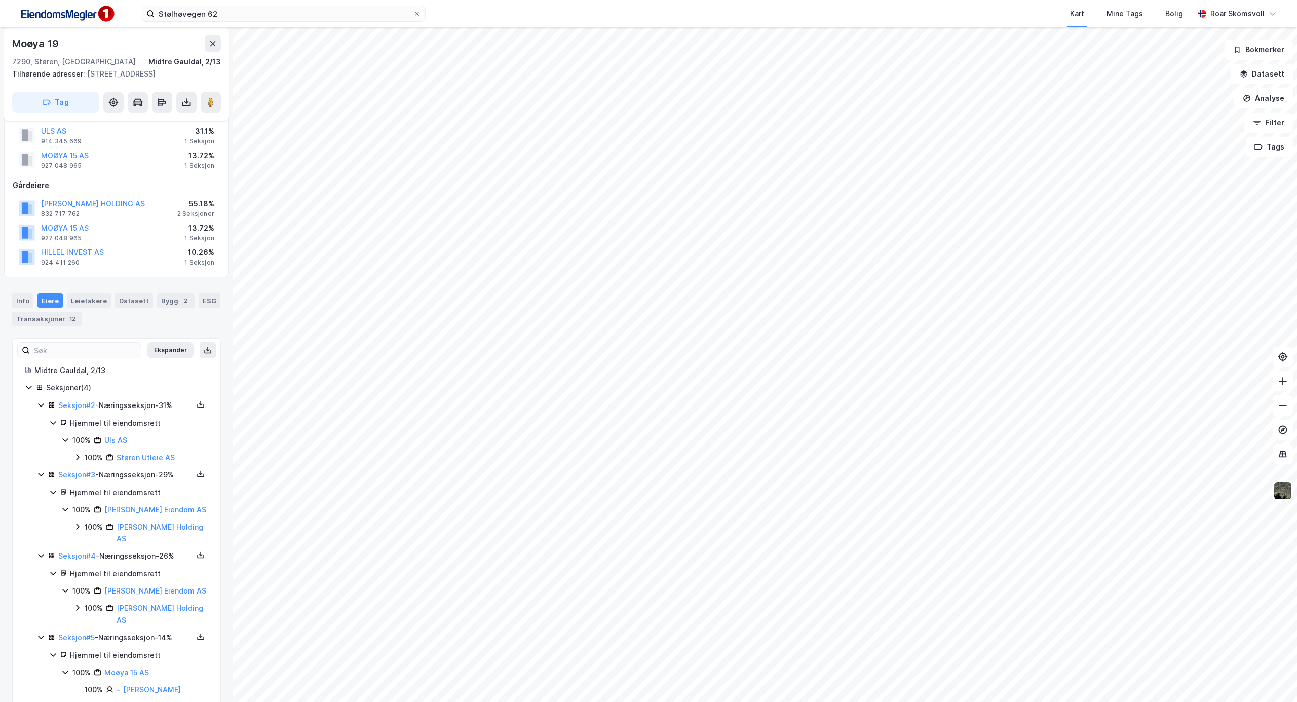
click at [76, 457] on icon at bounding box center [77, 457] width 8 height 8
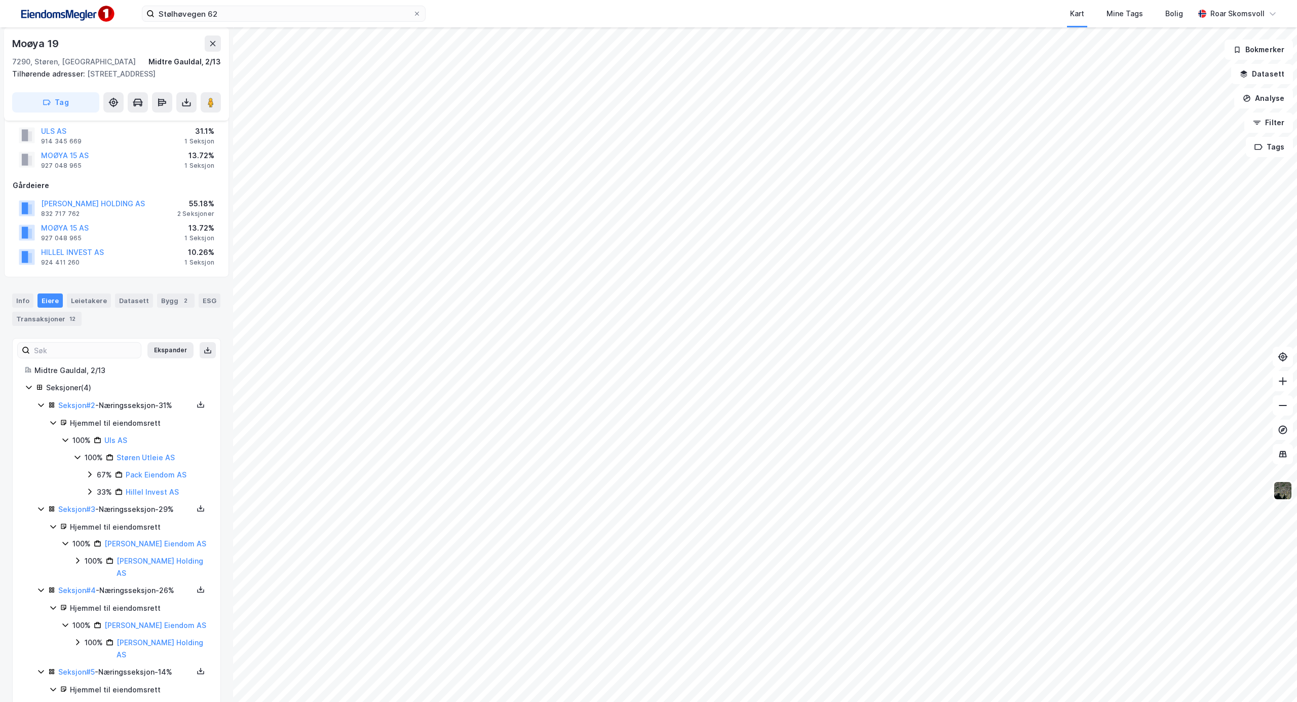
click at [89, 475] on icon at bounding box center [90, 474] width 8 height 8
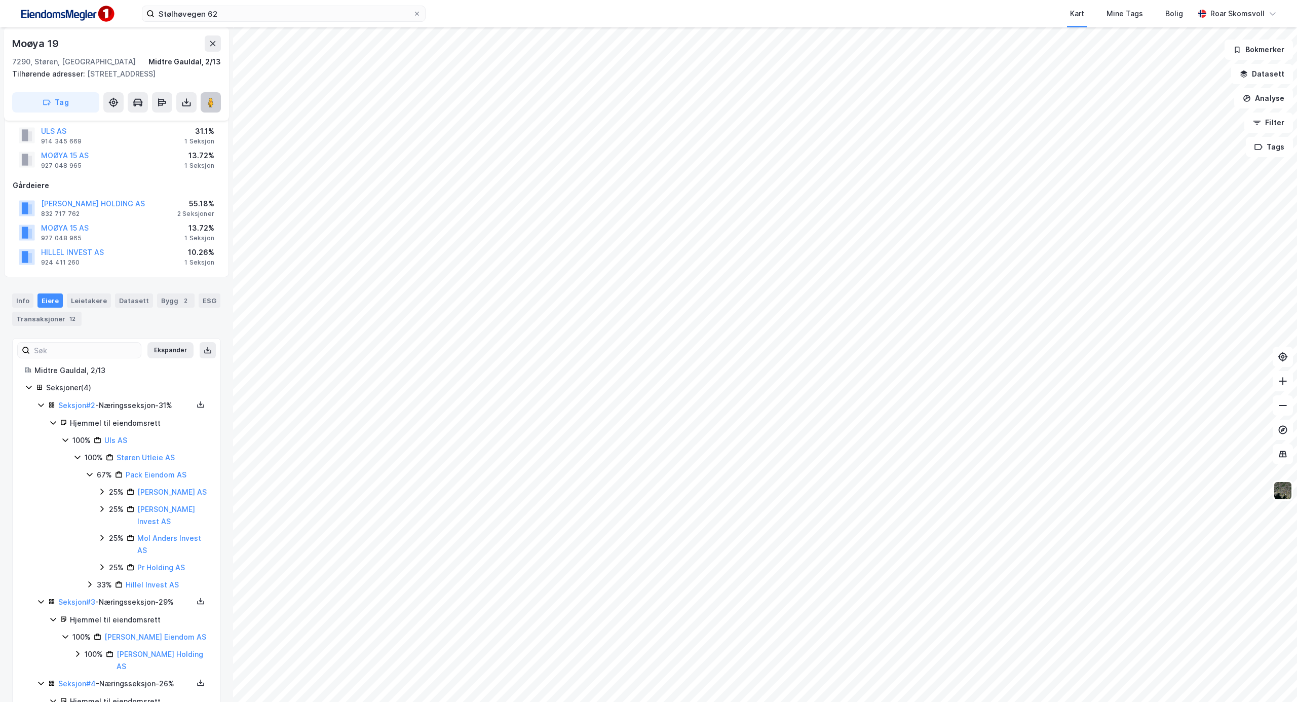
click at [212, 106] on image at bounding box center [211, 102] width 6 height 10
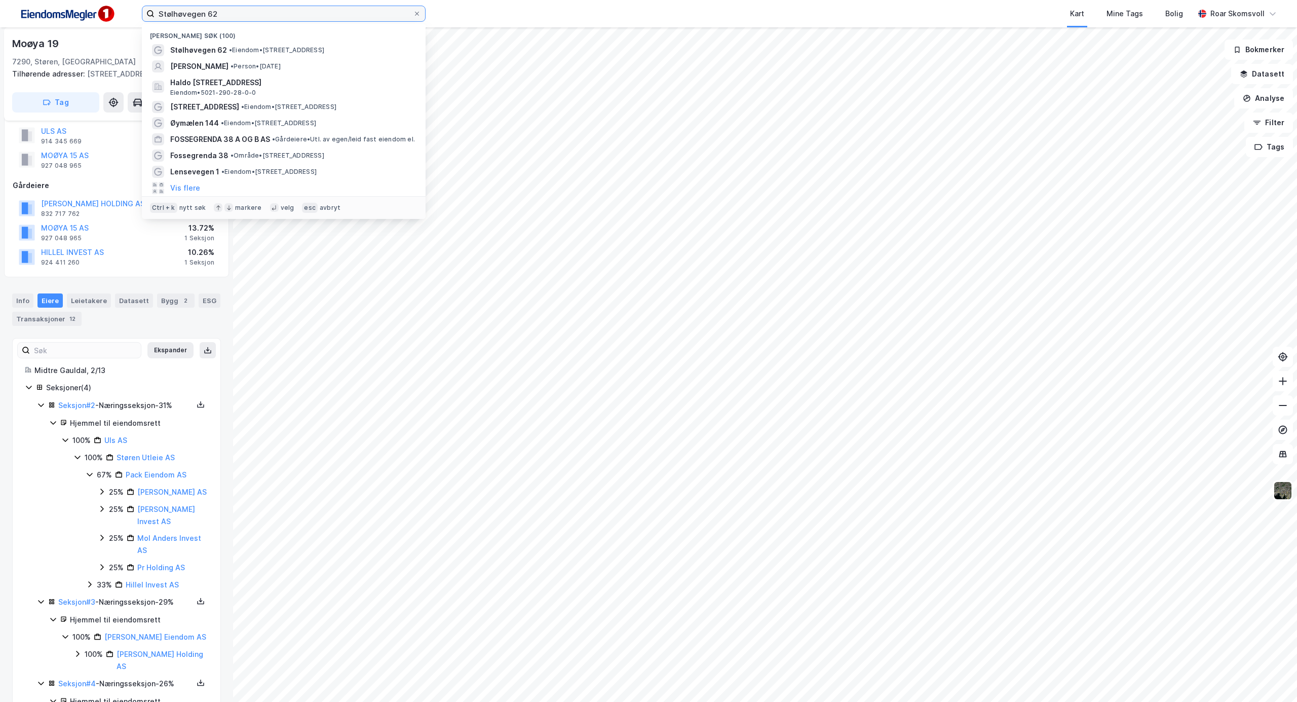
drag, startPoint x: 262, startPoint y: 10, endPoint x: 0, endPoint y: 10, distance: 262.4
click at [0, 11] on div "Stølhøvegen 62 Nylige søk (100) Stølhøvegen 62 • Eiendom • [STREET_ADDRESS][PER…" at bounding box center [648, 13] width 1297 height 27
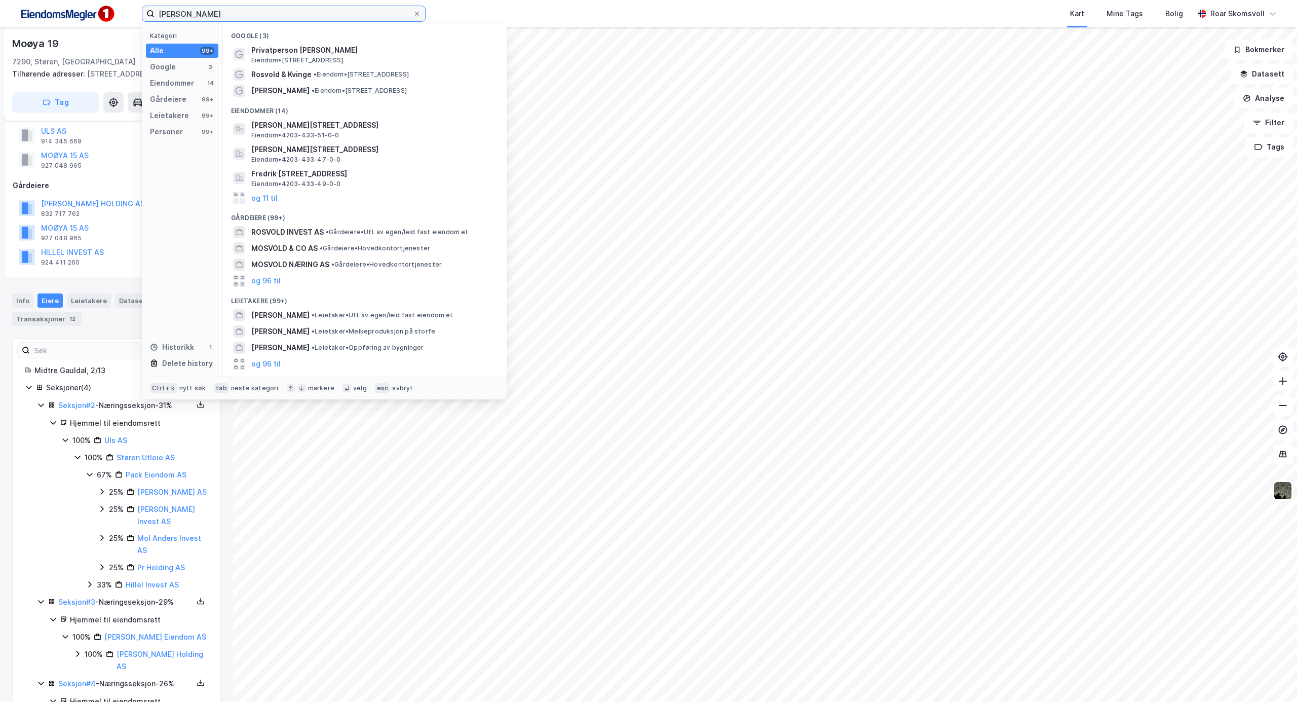
drag, startPoint x: 246, startPoint y: 8, endPoint x: 108, endPoint y: -12, distance: 138.8
click at [108, 0] on html "[PERSON_NAME] Kategori Alle 99+ Google 3 Eiendommer 14 Gårdeiere 99+ Leietakere…" at bounding box center [648, 351] width 1297 height 702
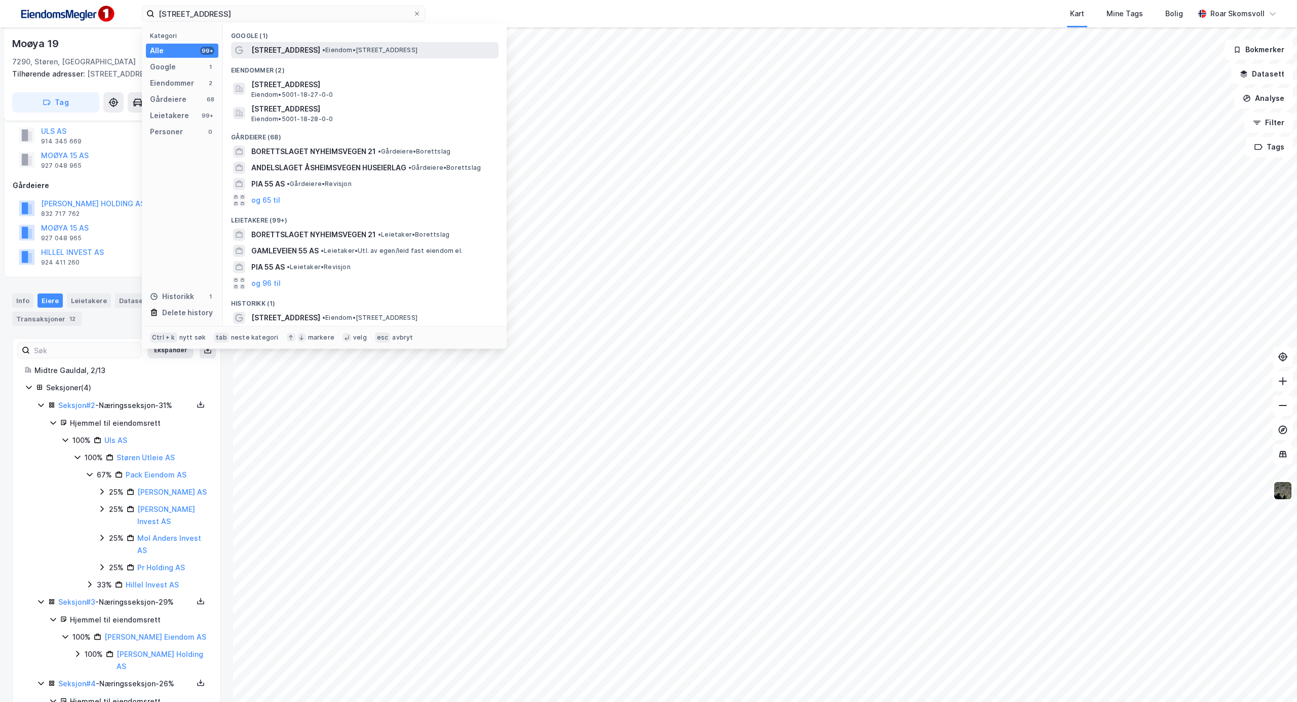
click at [274, 51] on span "[STREET_ADDRESS]" at bounding box center [285, 50] width 69 height 12
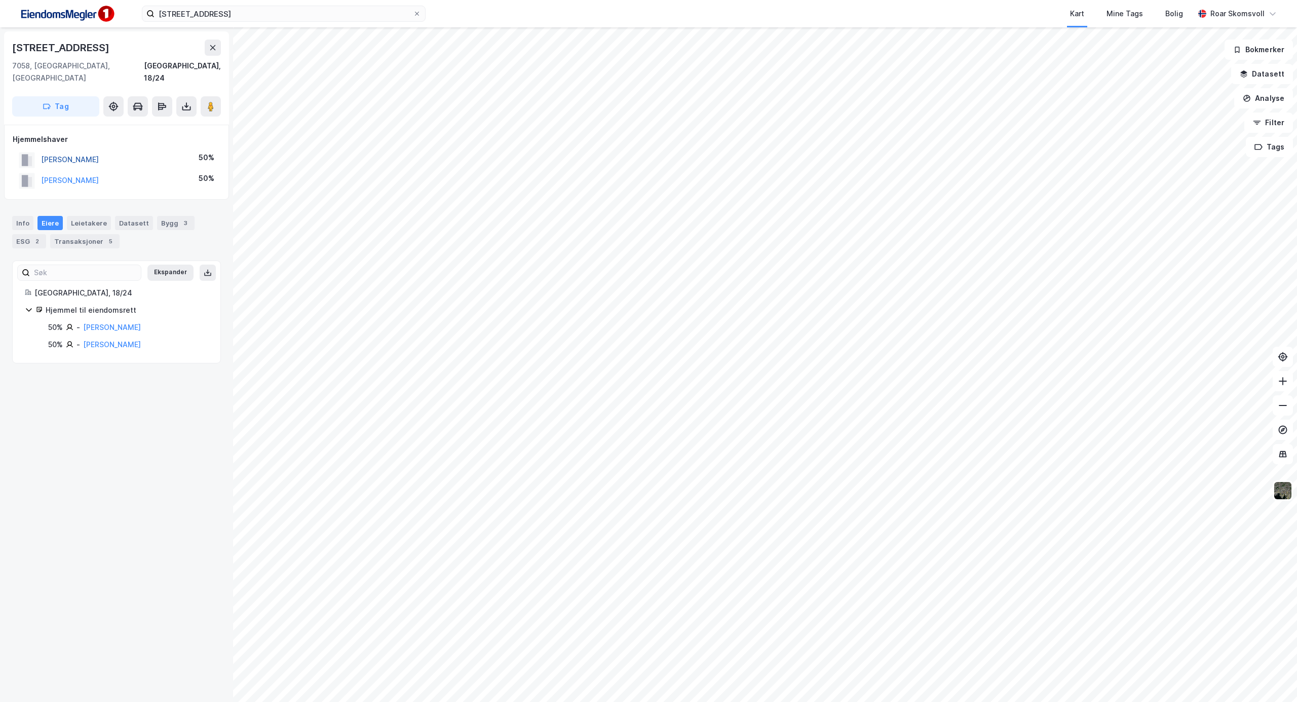
click at [0, 0] on button "[PERSON_NAME]" at bounding box center [0, 0] width 0 height 0
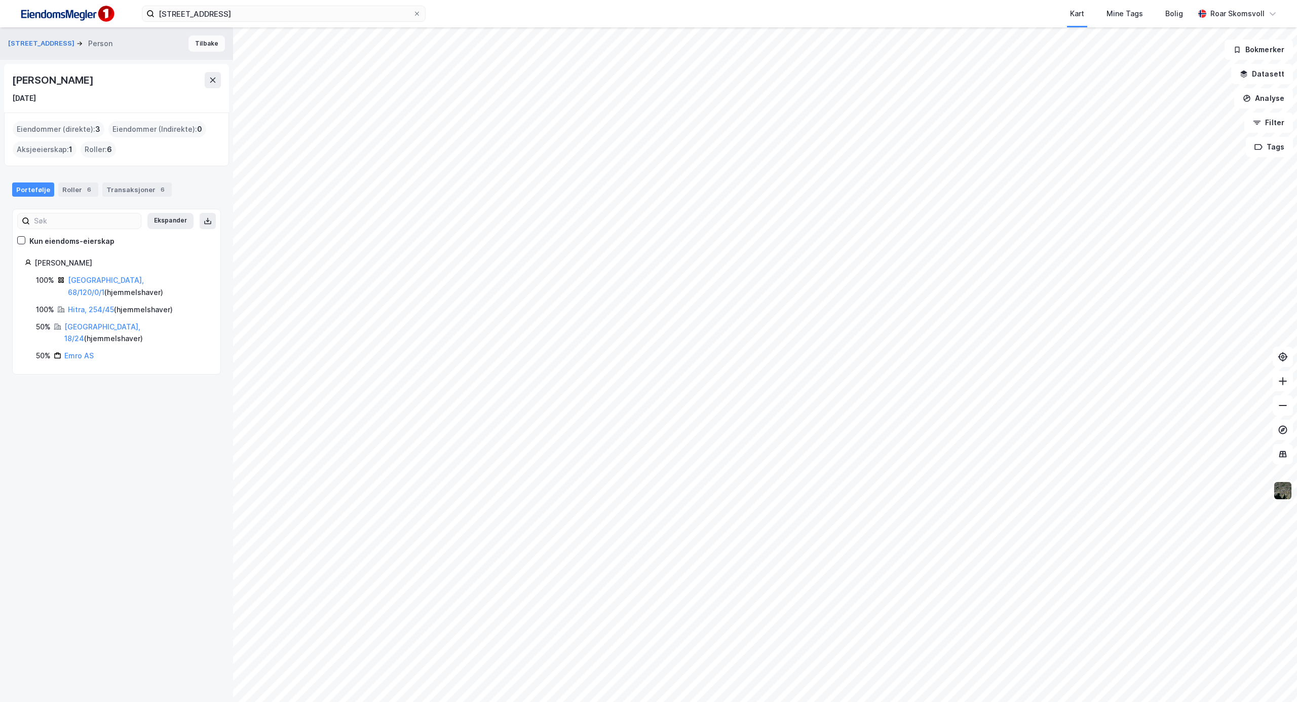
click at [191, 43] on button "Tilbake" at bounding box center [206, 43] width 36 height 16
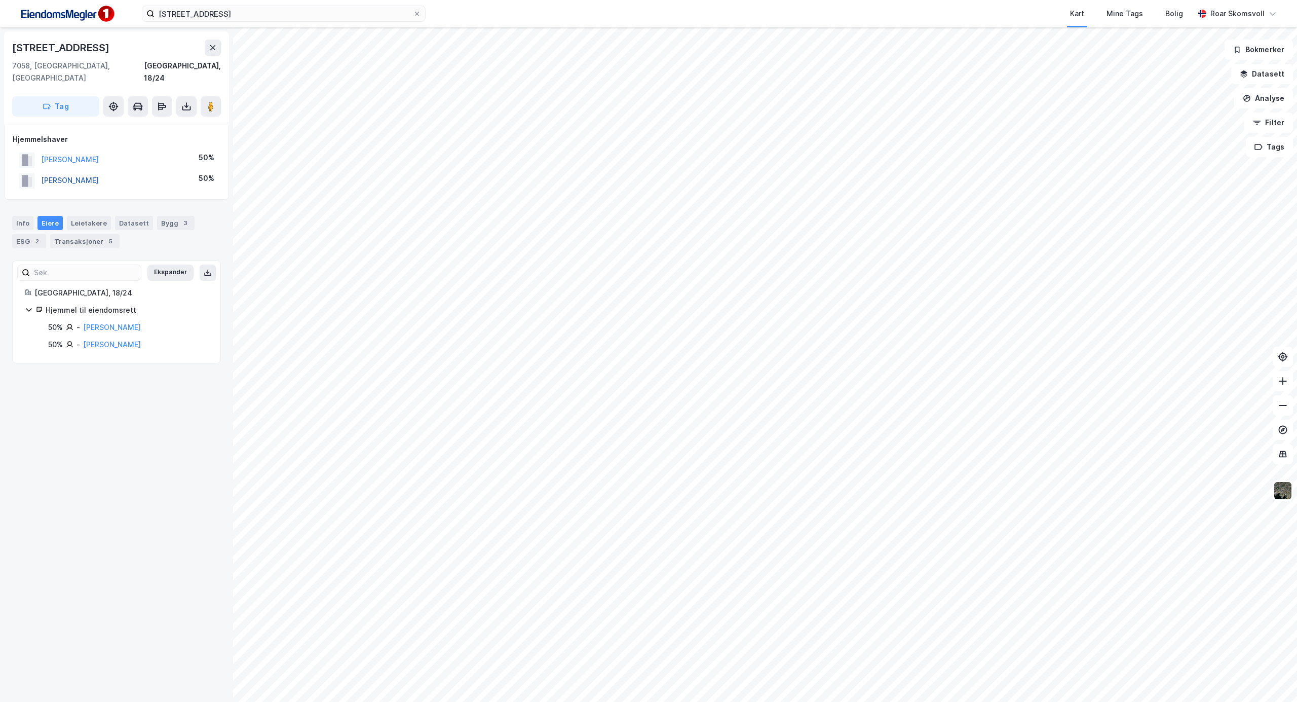
click at [0, 0] on button "[PERSON_NAME]" at bounding box center [0, 0] width 0 height 0
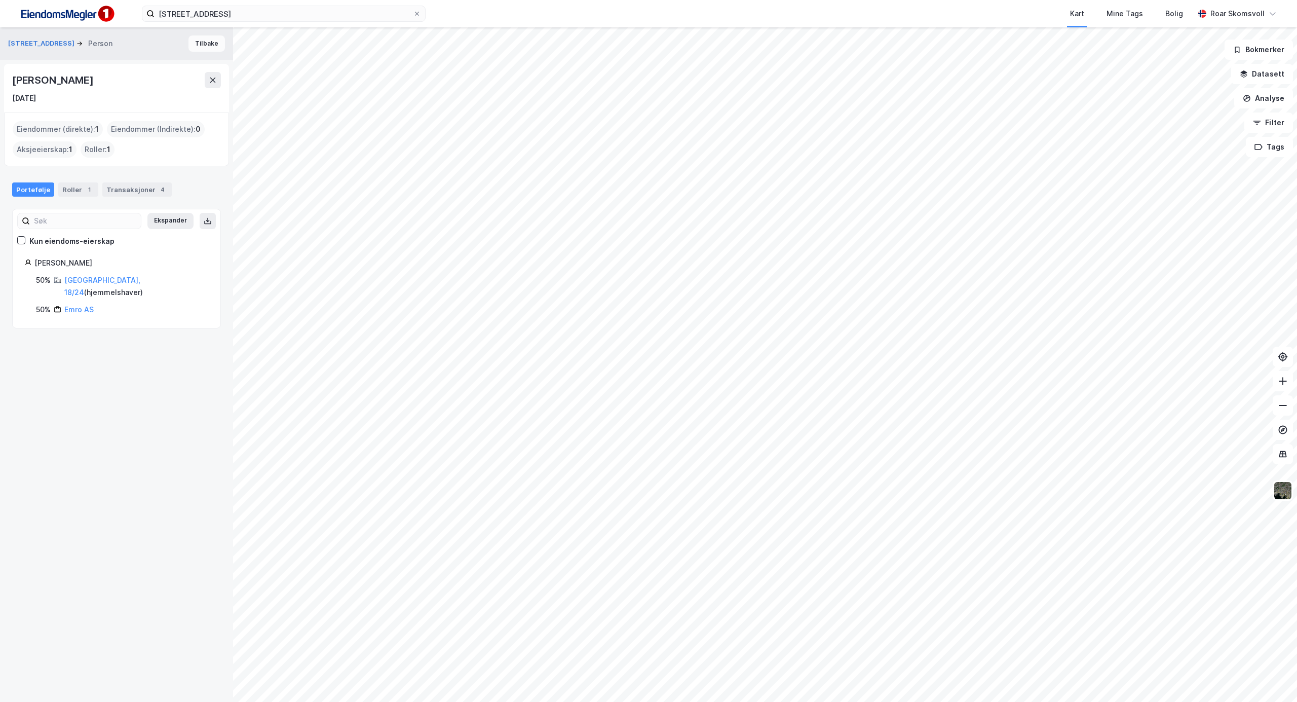
click at [200, 43] on button "Tilbake" at bounding box center [206, 43] width 36 height 16
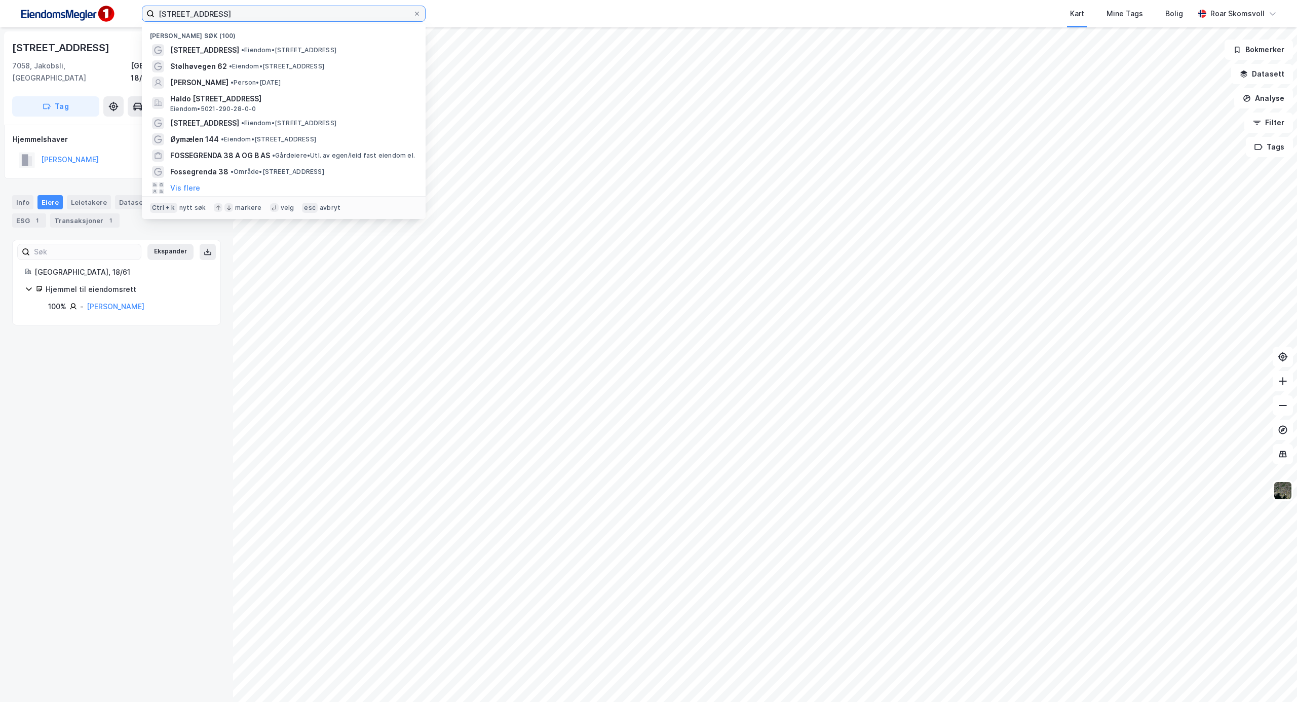
drag, startPoint x: 239, startPoint y: 17, endPoint x: 132, endPoint y: 11, distance: 107.0
click at [132, 11] on div "nyheimsvegen 55 Nylige søk (100) [STREET_ADDRESS] • Eiendom • [STREET_ADDRESS] …" at bounding box center [648, 13] width 1297 height 27
paste input "Tyholtvei"
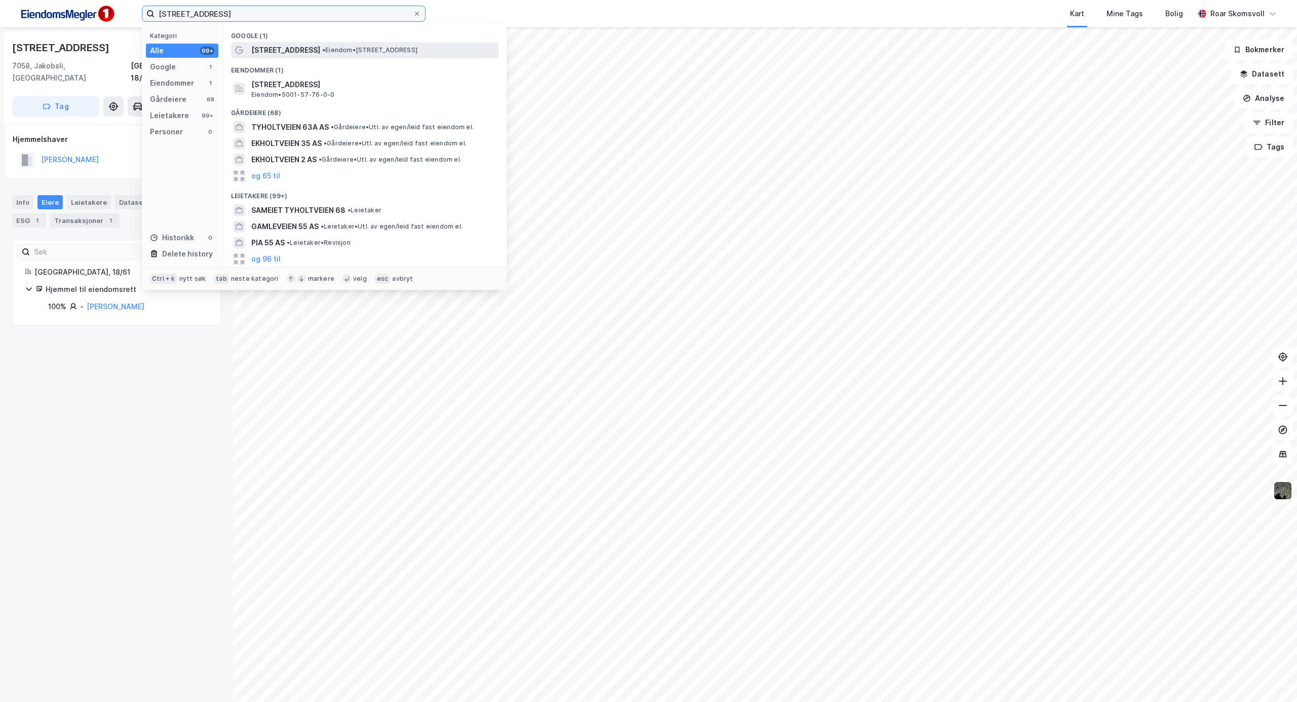
type input "[STREET_ADDRESS]"
click at [284, 48] on span "[STREET_ADDRESS]" at bounding box center [285, 50] width 69 height 12
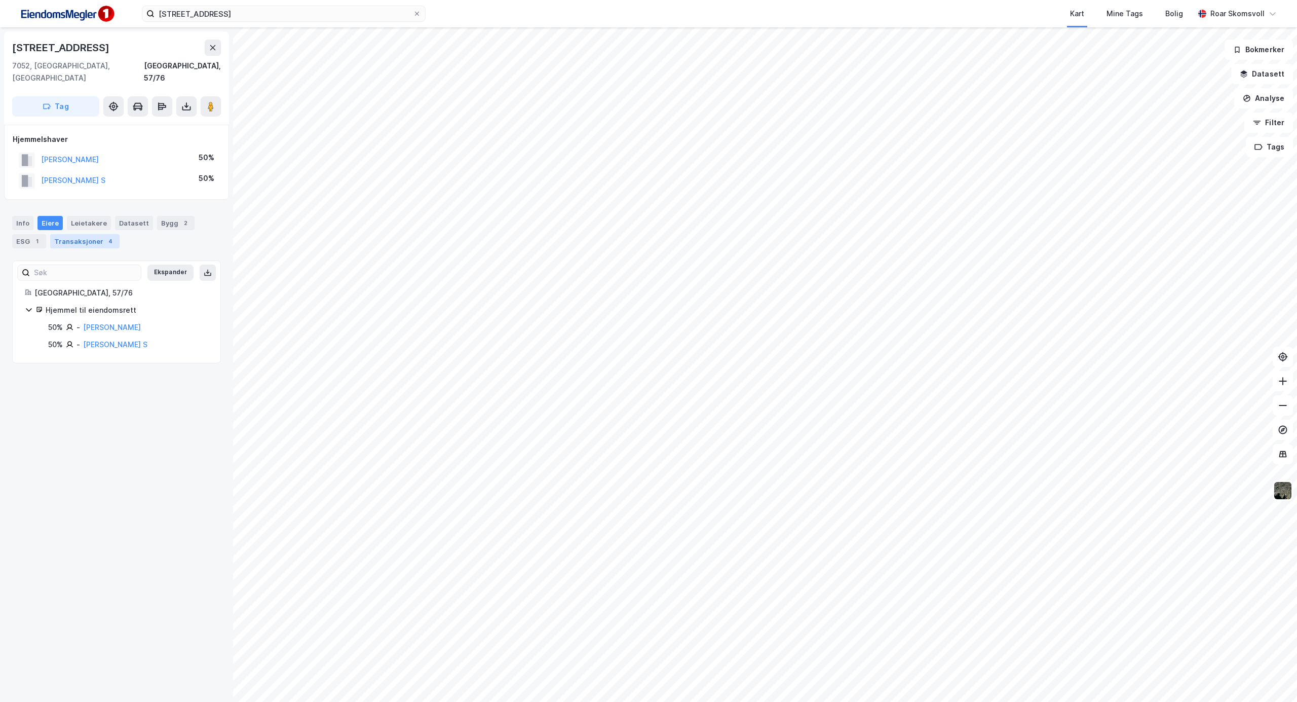
click at [82, 234] on div "Transaksjoner 4" at bounding box center [84, 241] width 69 height 14
